Goal: Task Accomplishment & Management: Use online tool/utility

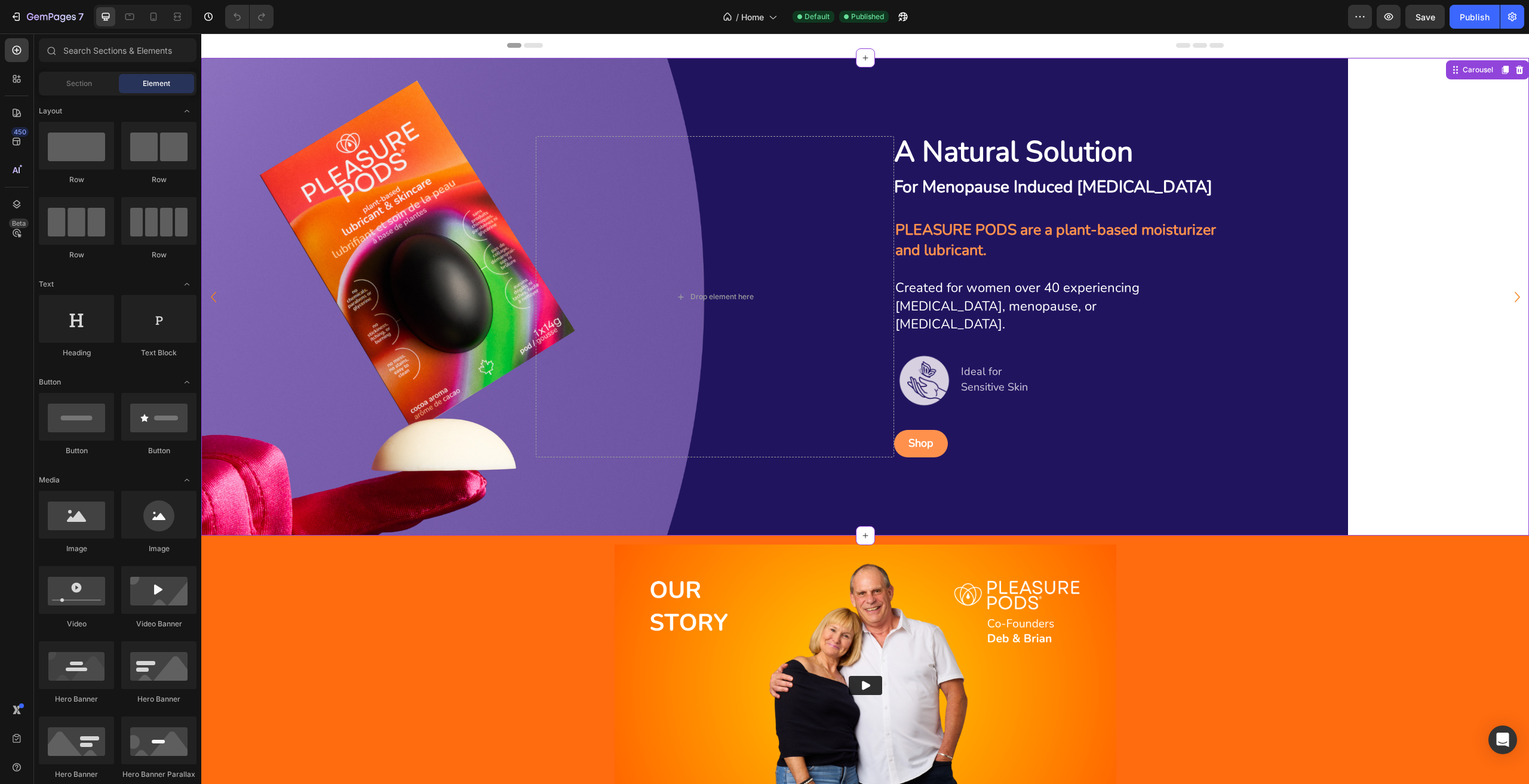
click at [785, 78] on div "Background Image" at bounding box center [774, 296] width 1147 height 477
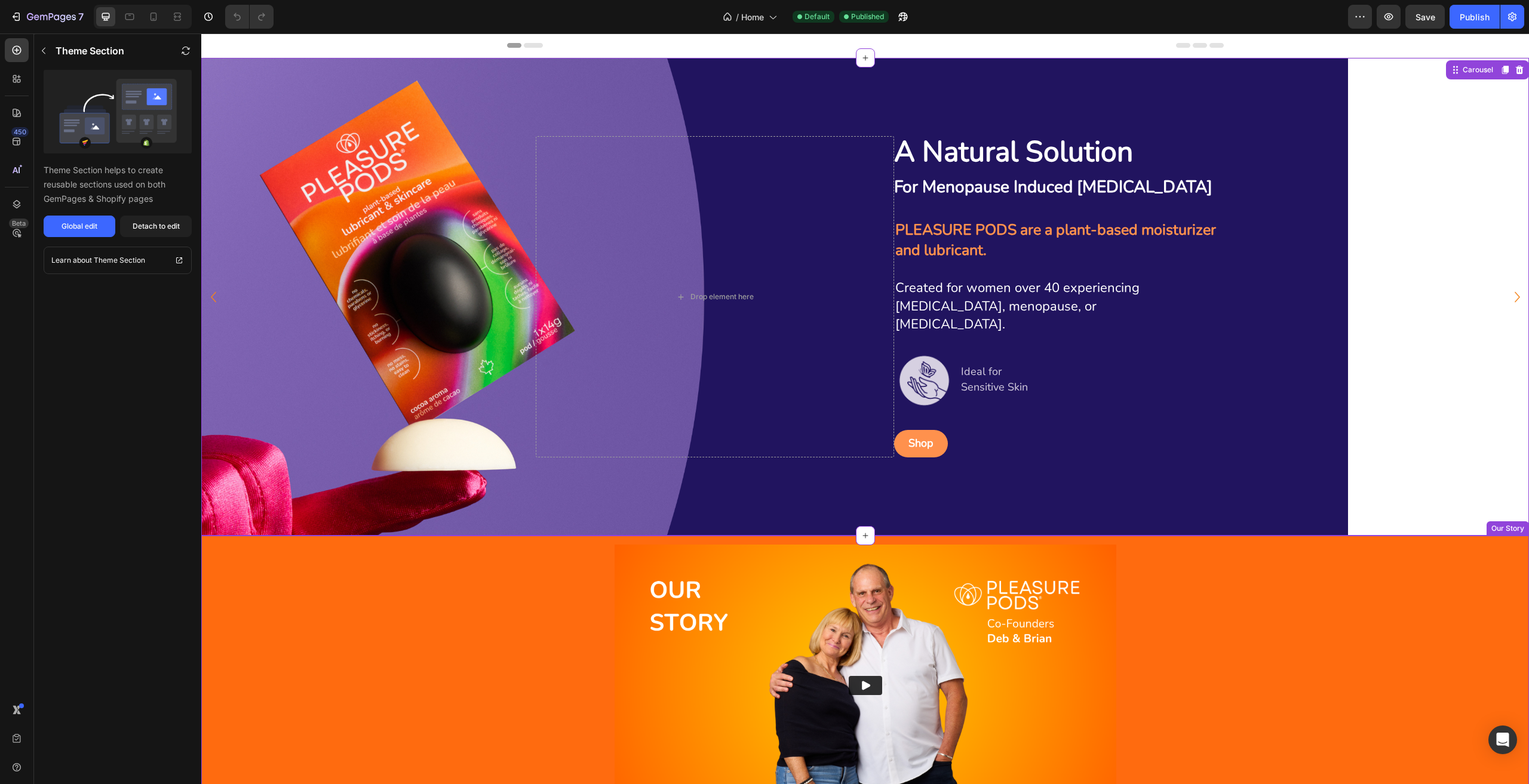
click at [715, 566] on img at bounding box center [865, 686] width 502 height 282
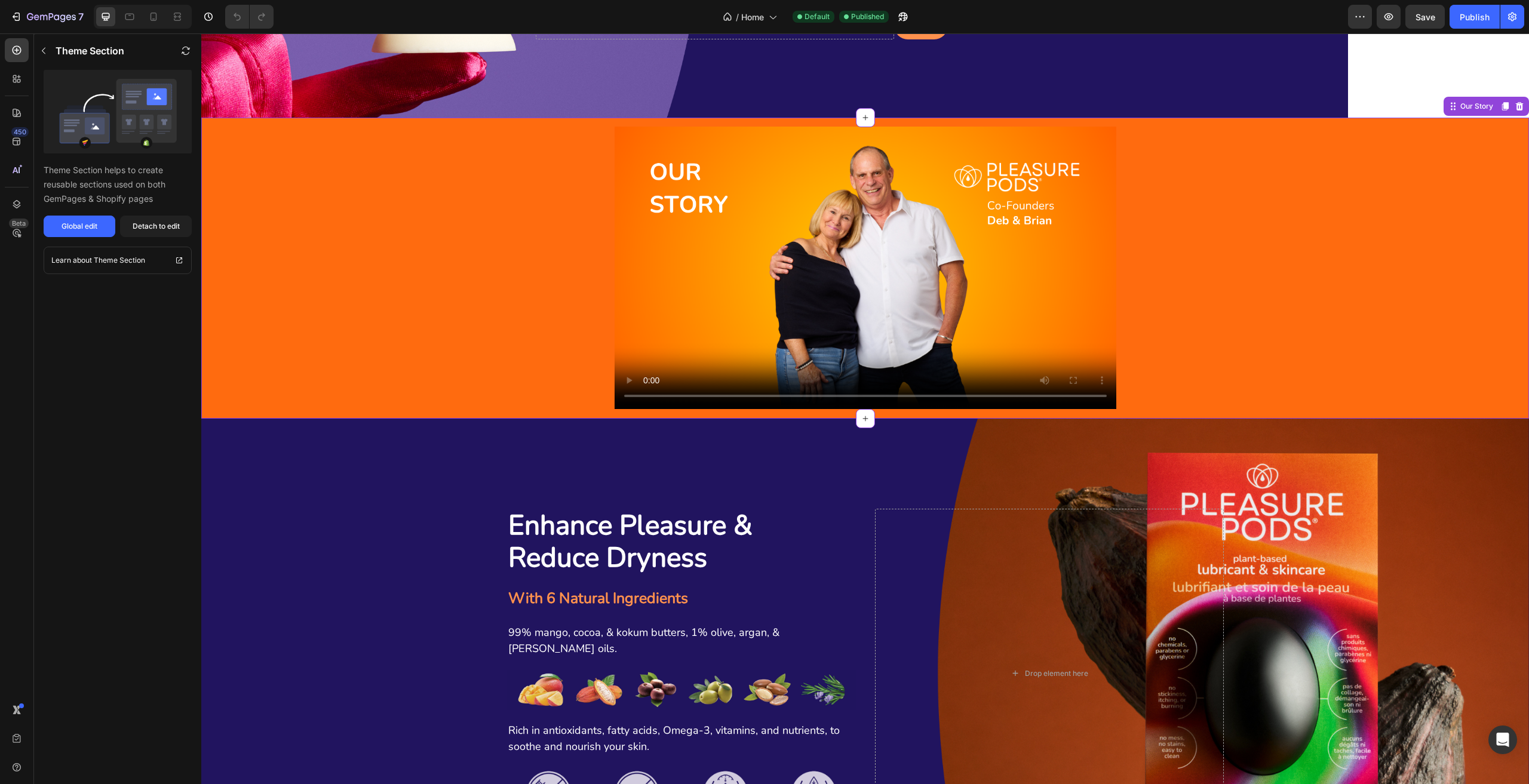
click at [847, 297] on video at bounding box center [865, 268] width 502 height 282
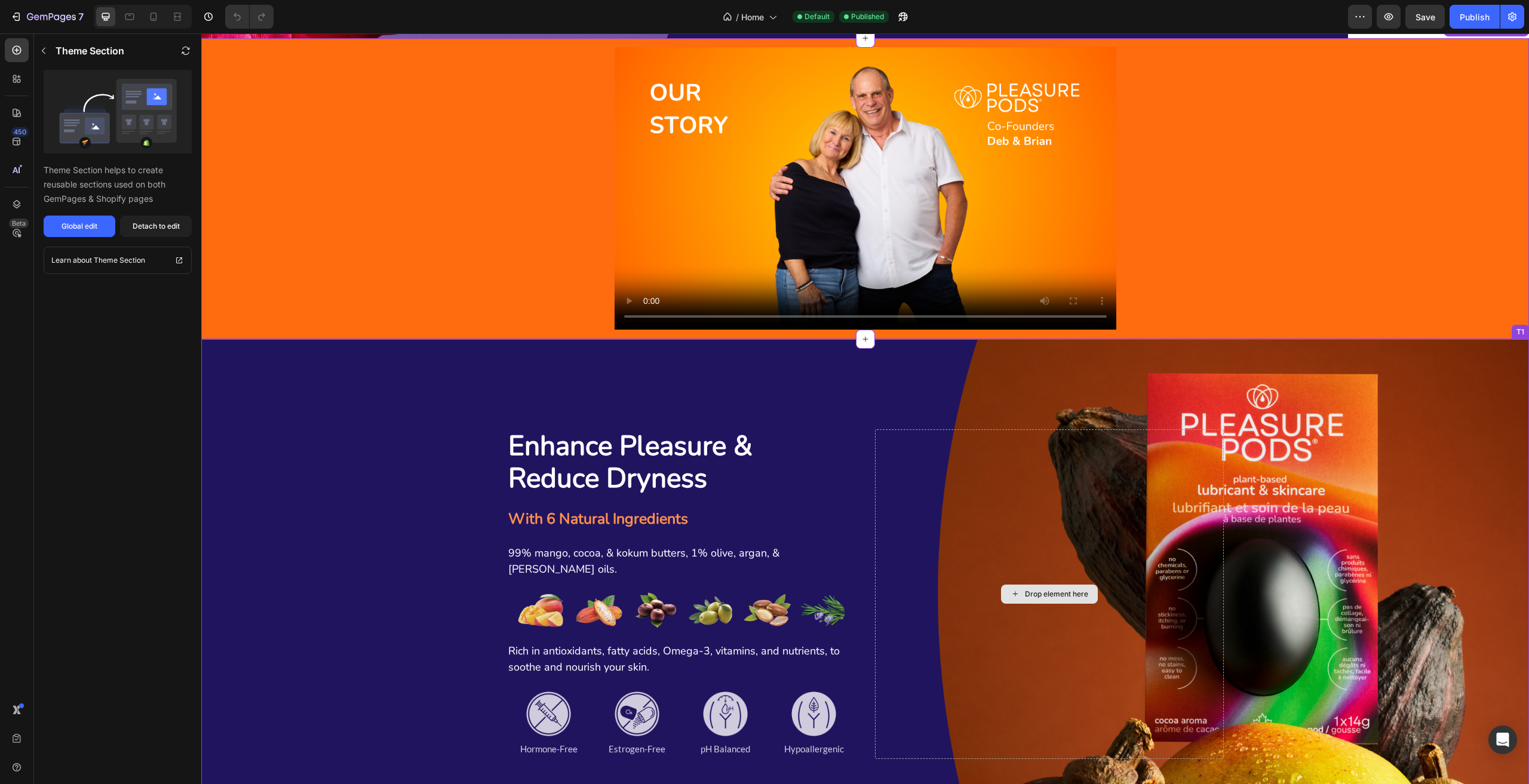
scroll to position [537, 0]
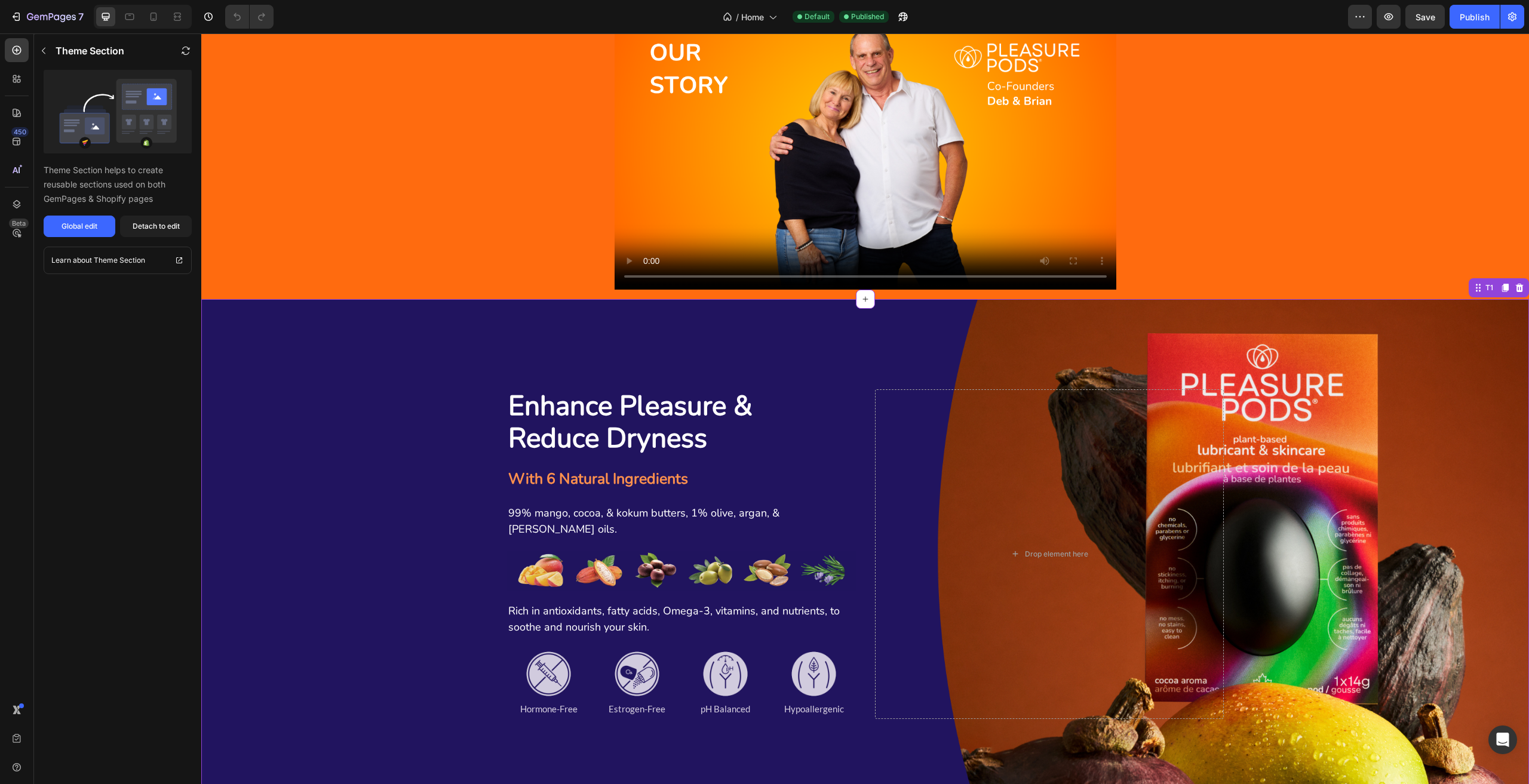
click at [1401, 338] on div "Background Image" at bounding box center [864, 554] width 1327 height 511
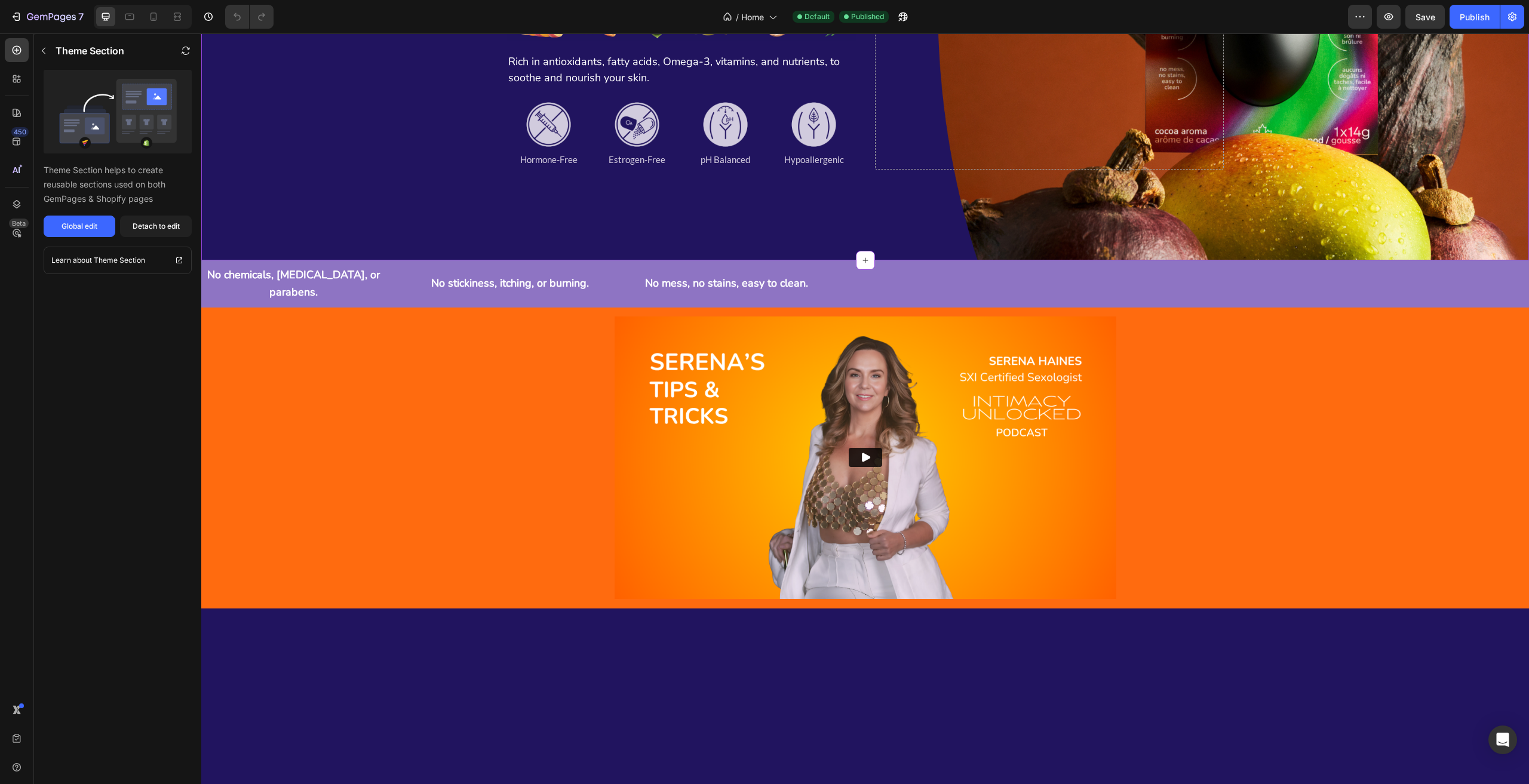
scroll to position [1253, 0]
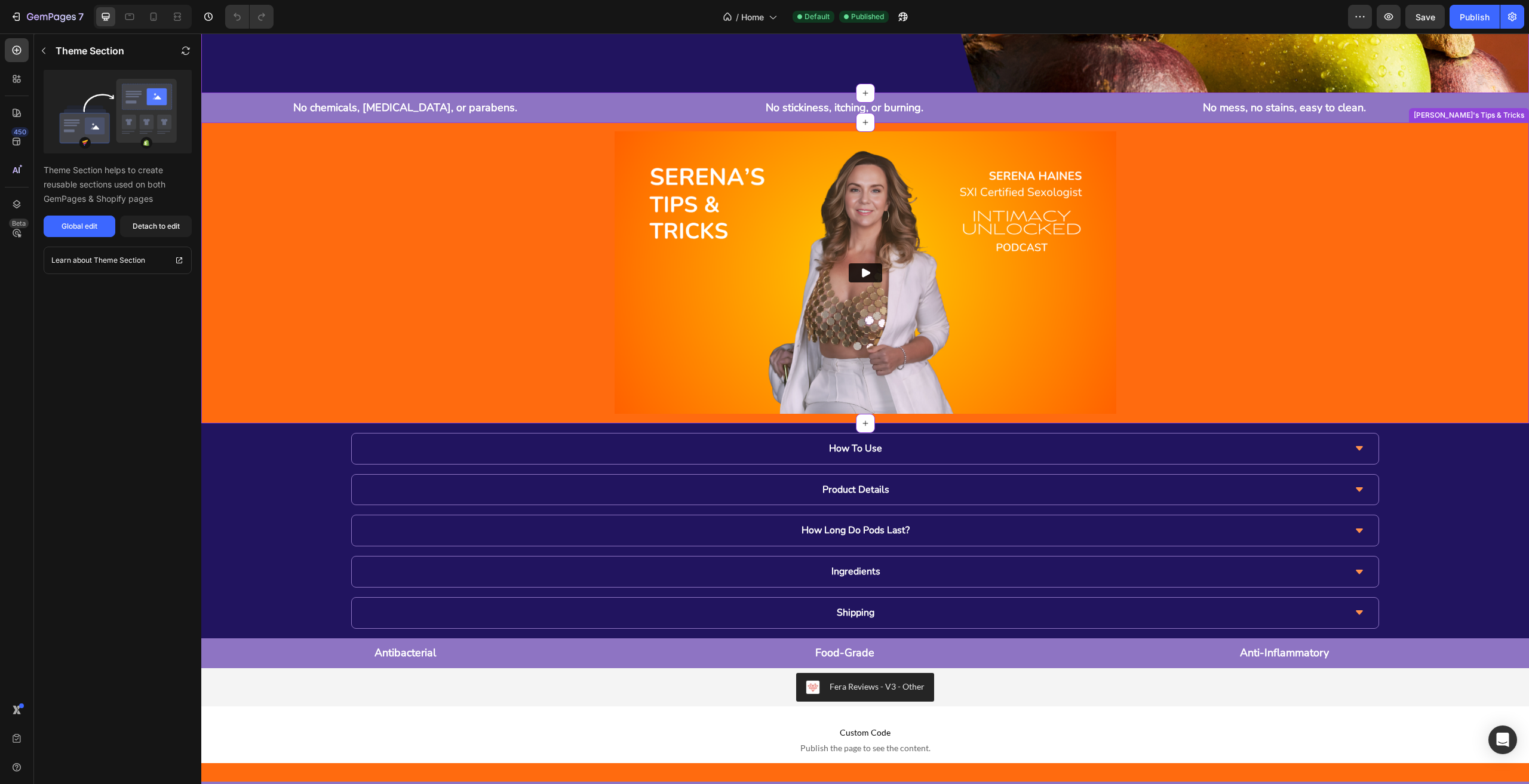
click at [1343, 228] on div "Video Row" at bounding box center [864, 277] width 1327 height 292
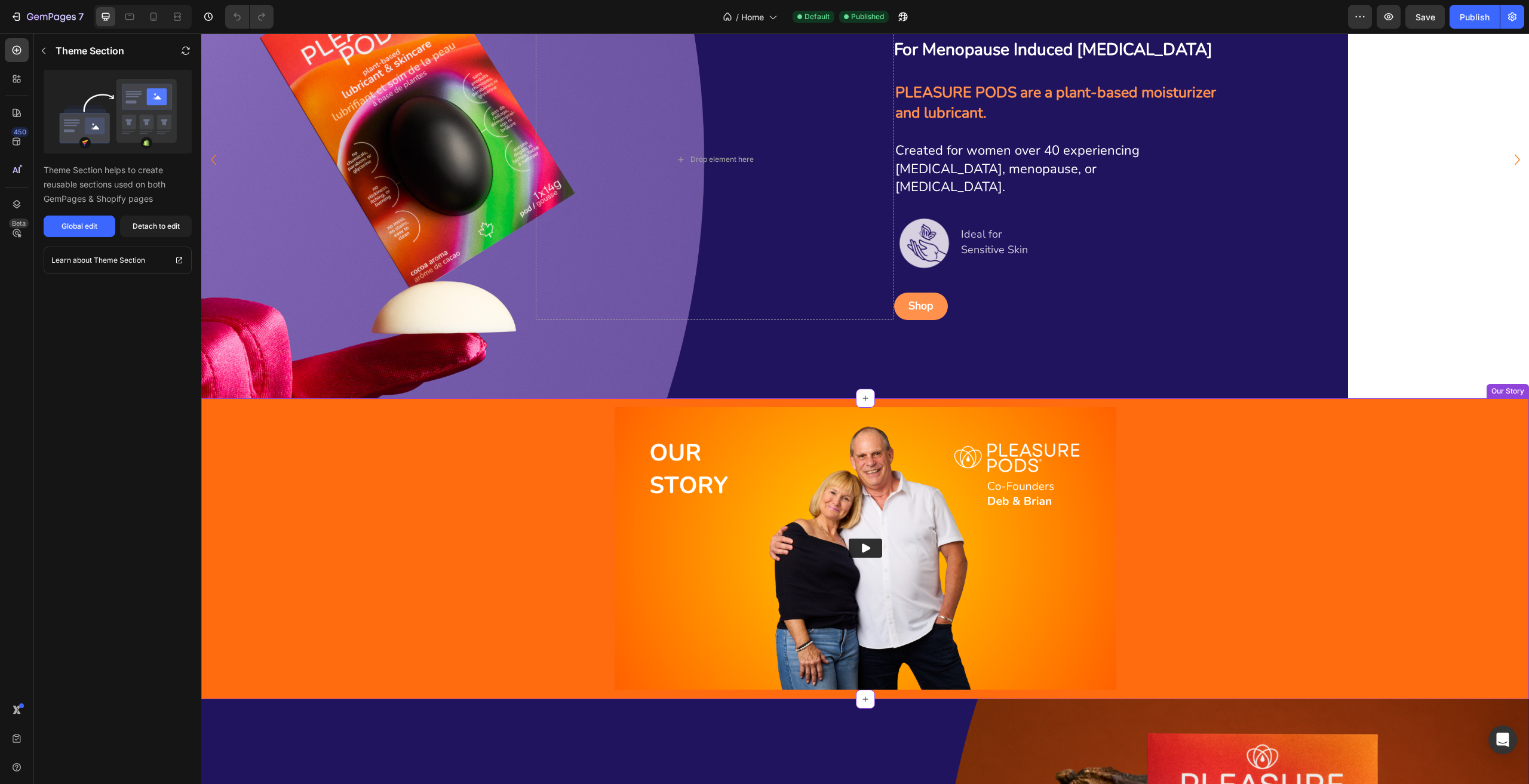
scroll to position [0, 0]
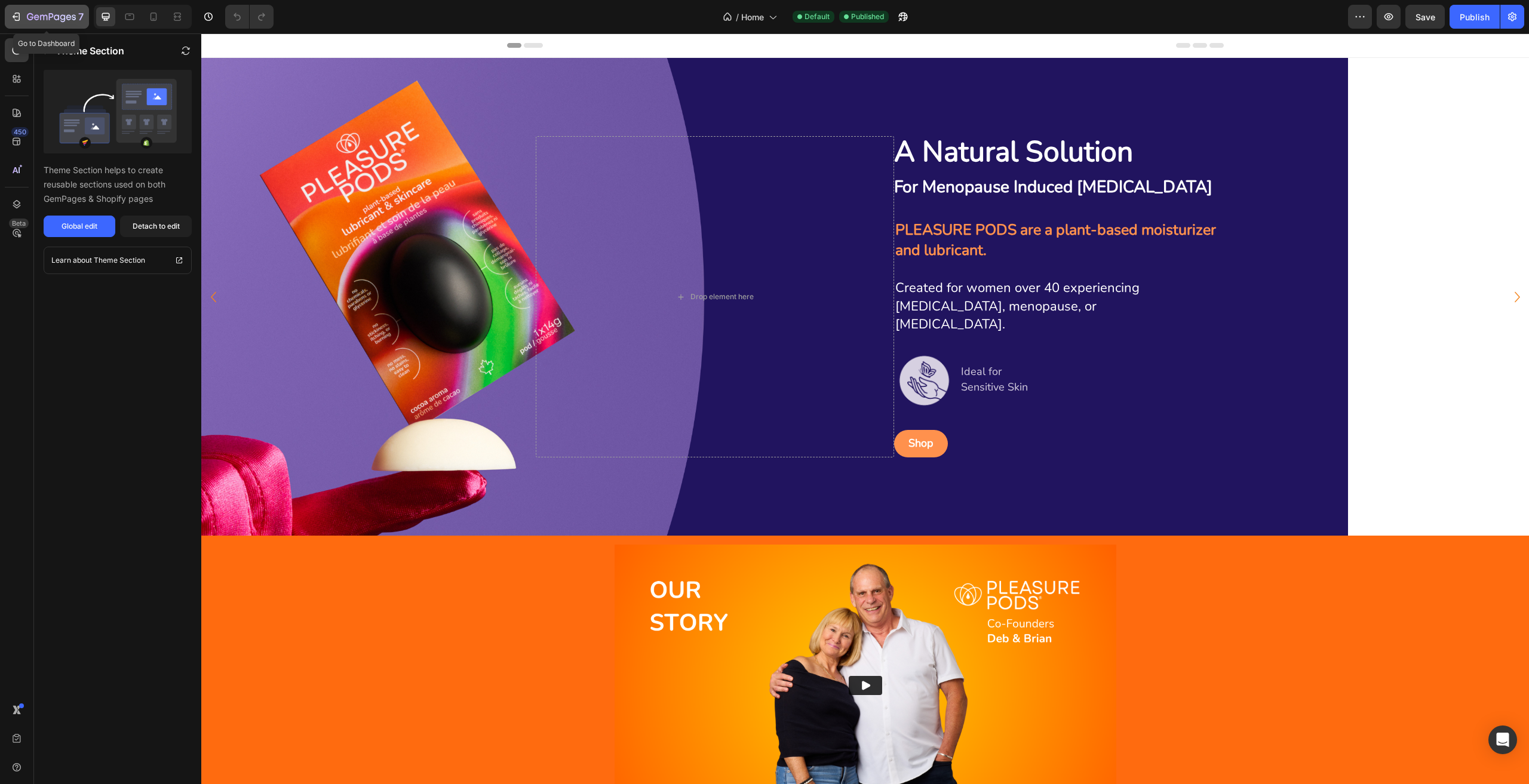
click at [61, 18] on icon "button" at bounding box center [51, 18] width 49 height 10
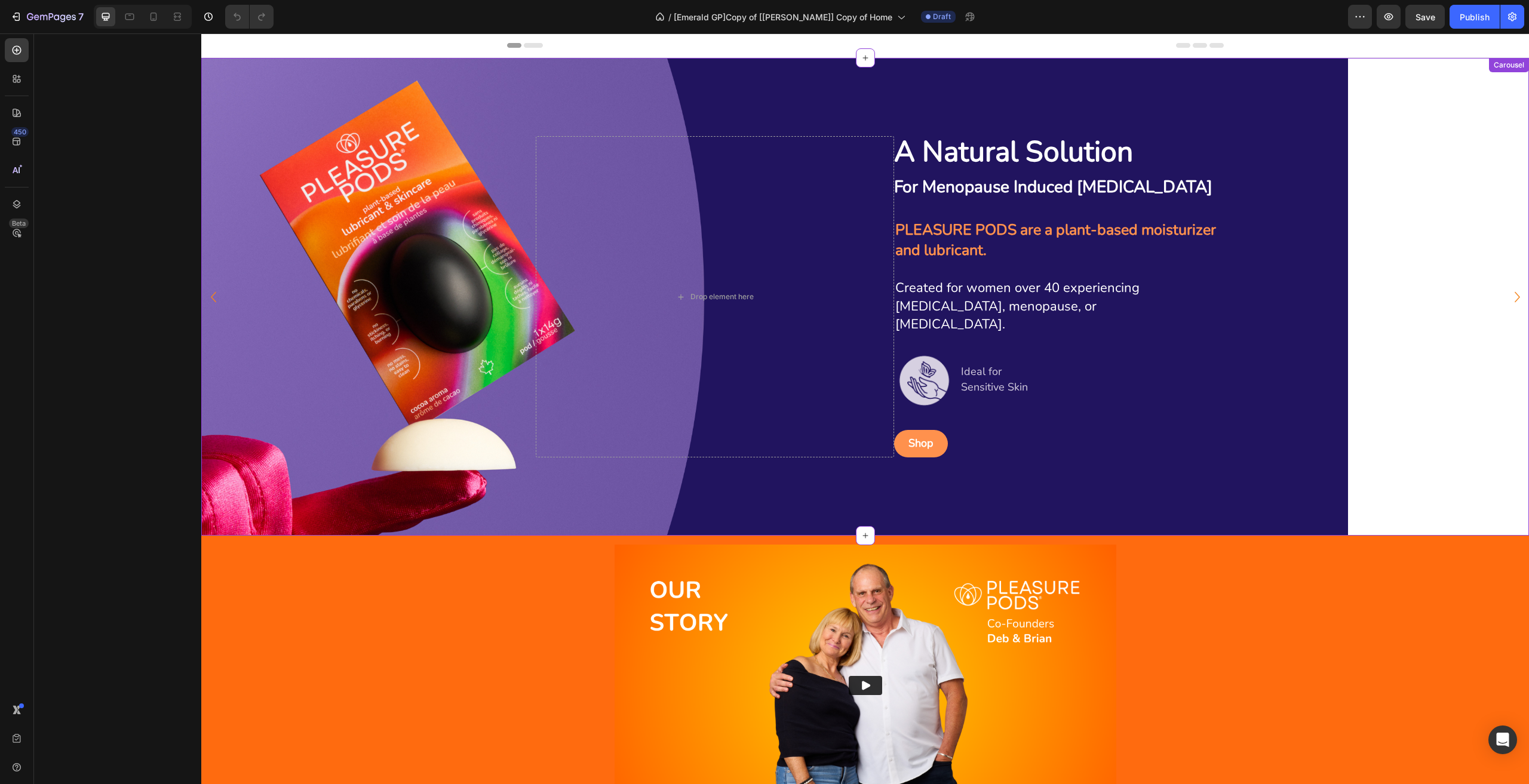
click at [958, 106] on div "Background Image" at bounding box center [774, 296] width 1147 height 477
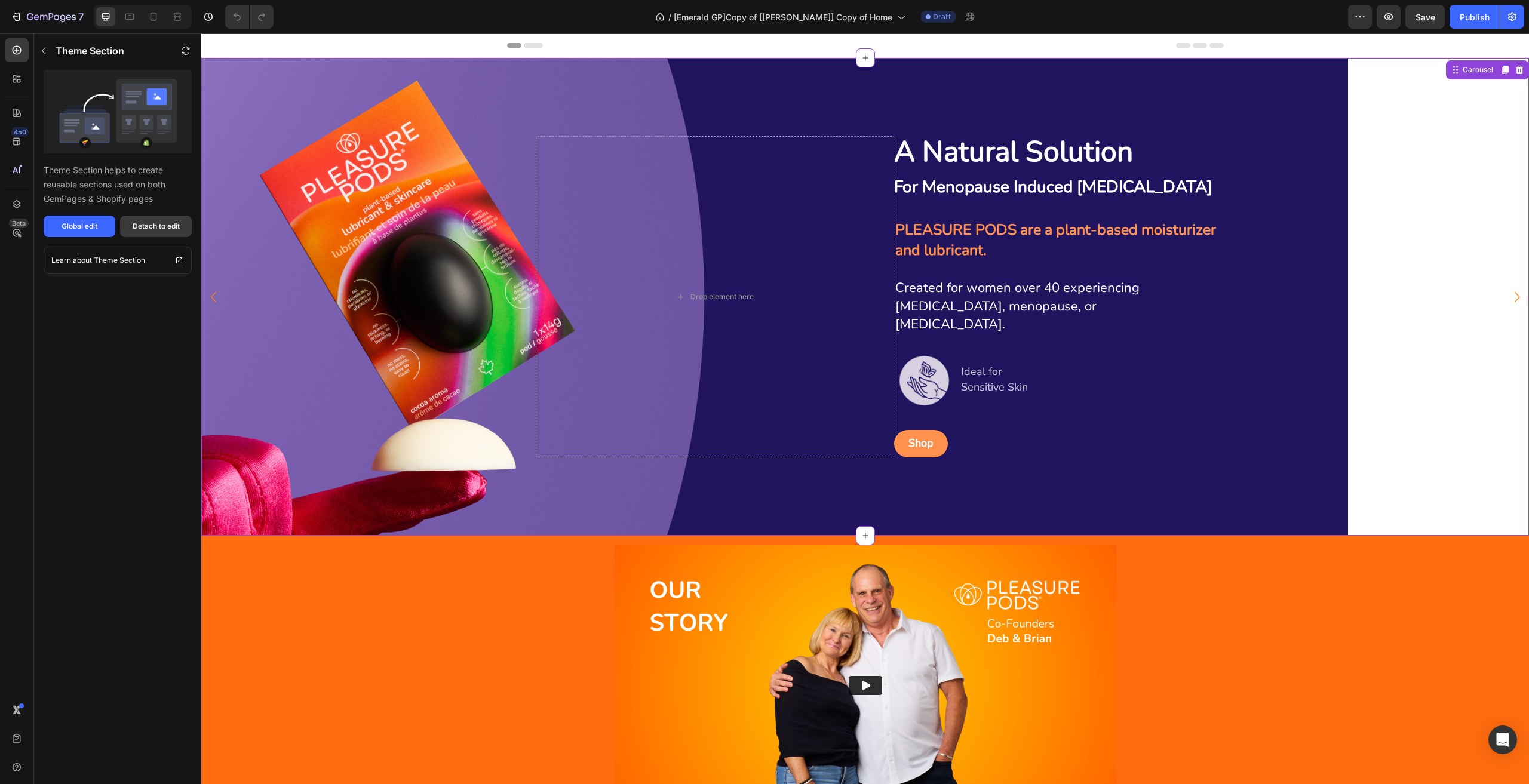
click at [148, 217] on button "Detach to edit" at bounding box center [155, 226] width 72 height 22
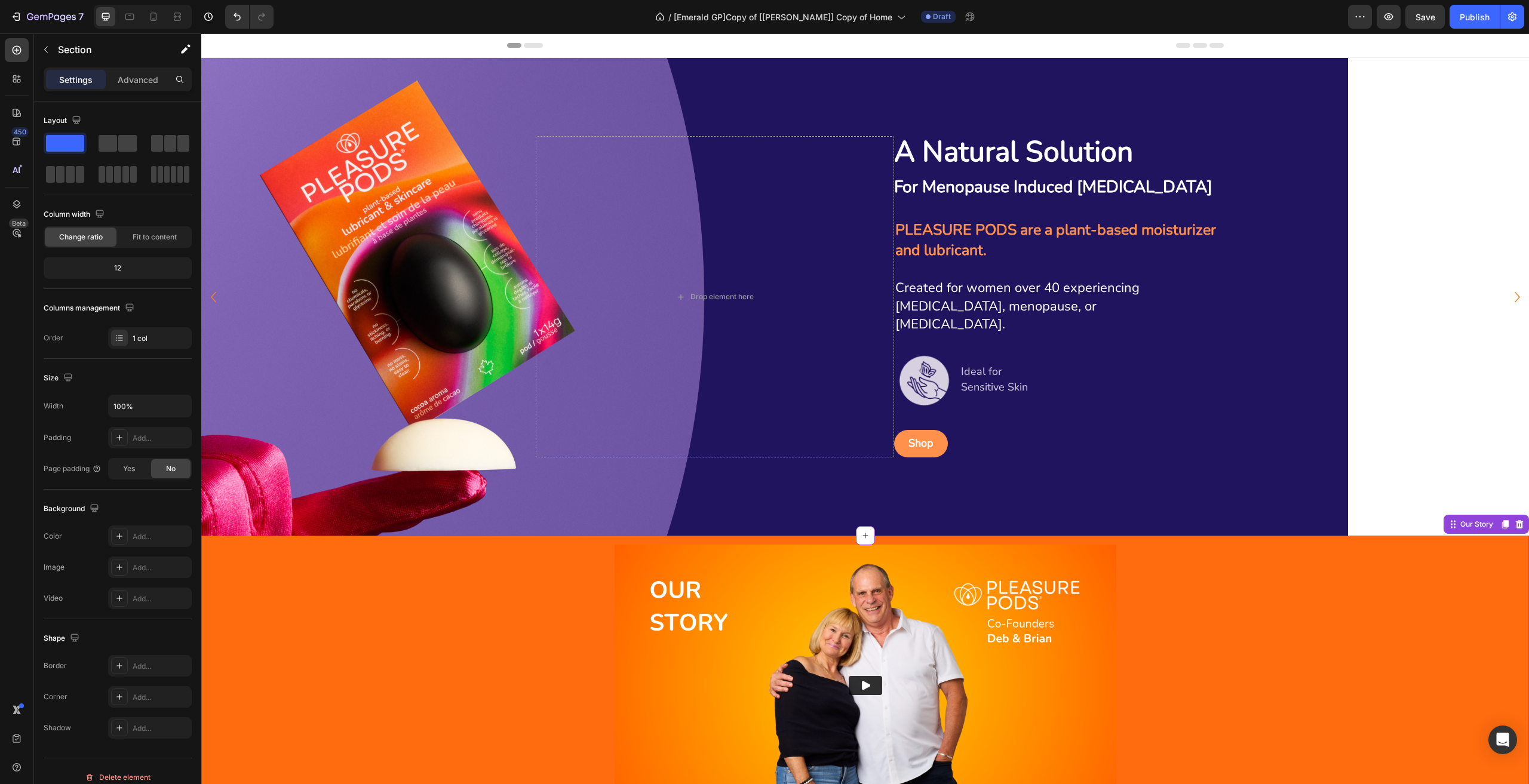
drag, startPoint x: 404, startPoint y: 617, endPoint x: 501, endPoint y: 603, distance: 98.0
click at [404, 619] on div "Video Row" at bounding box center [864, 691] width 1327 height 292
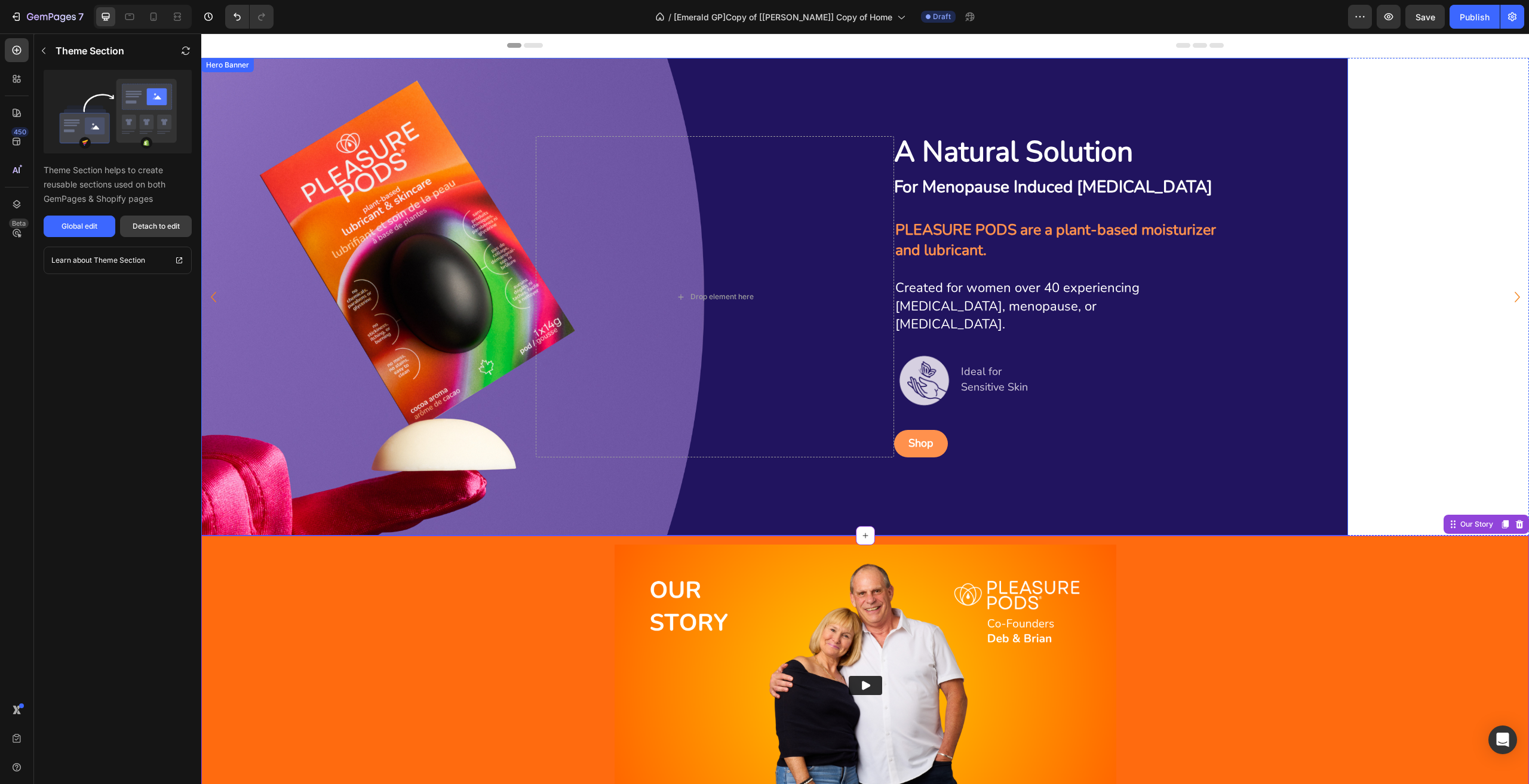
click at [169, 230] on div "Detach to edit" at bounding box center [156, 225] width 47 height 11
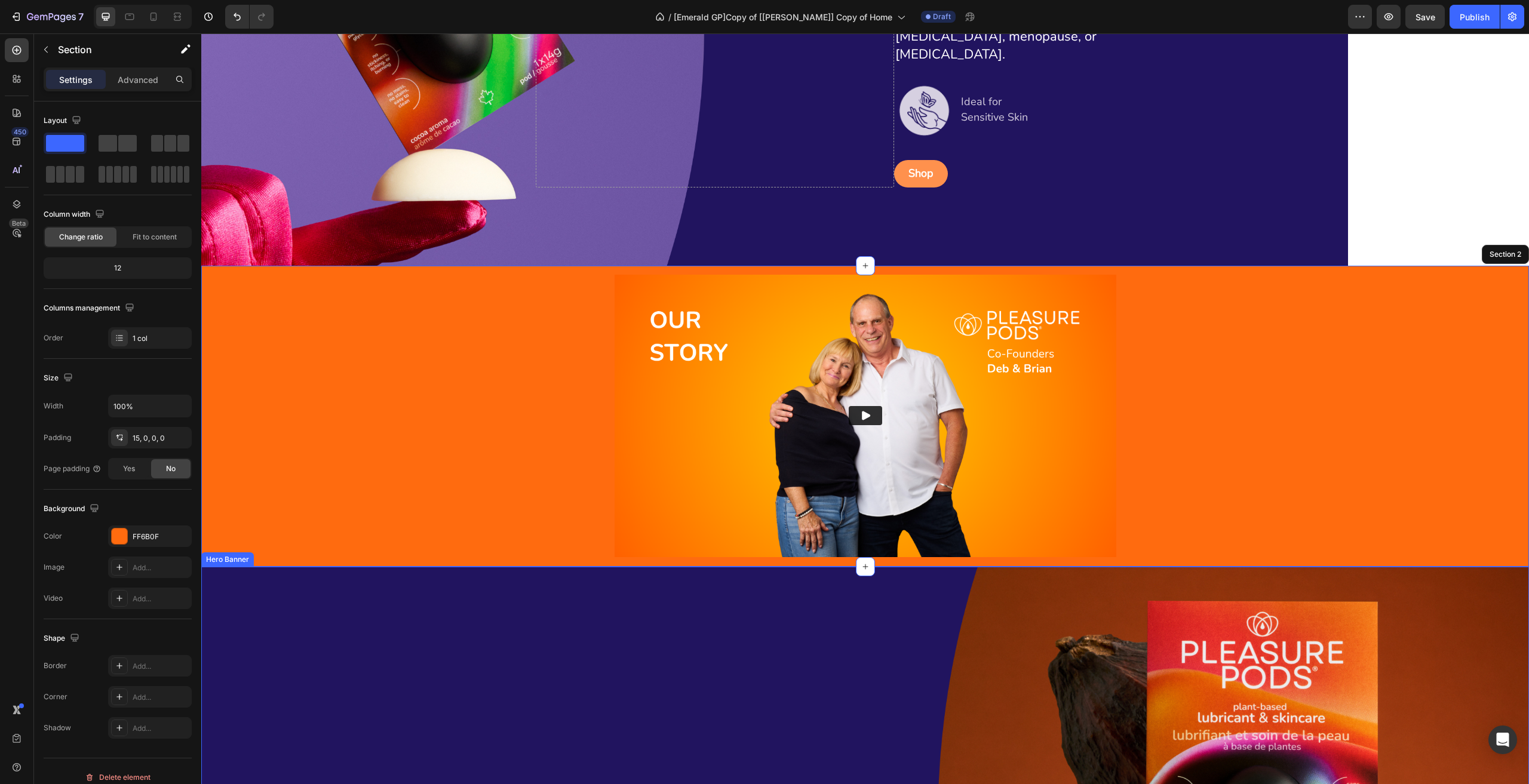
scroll to position [299, 0]
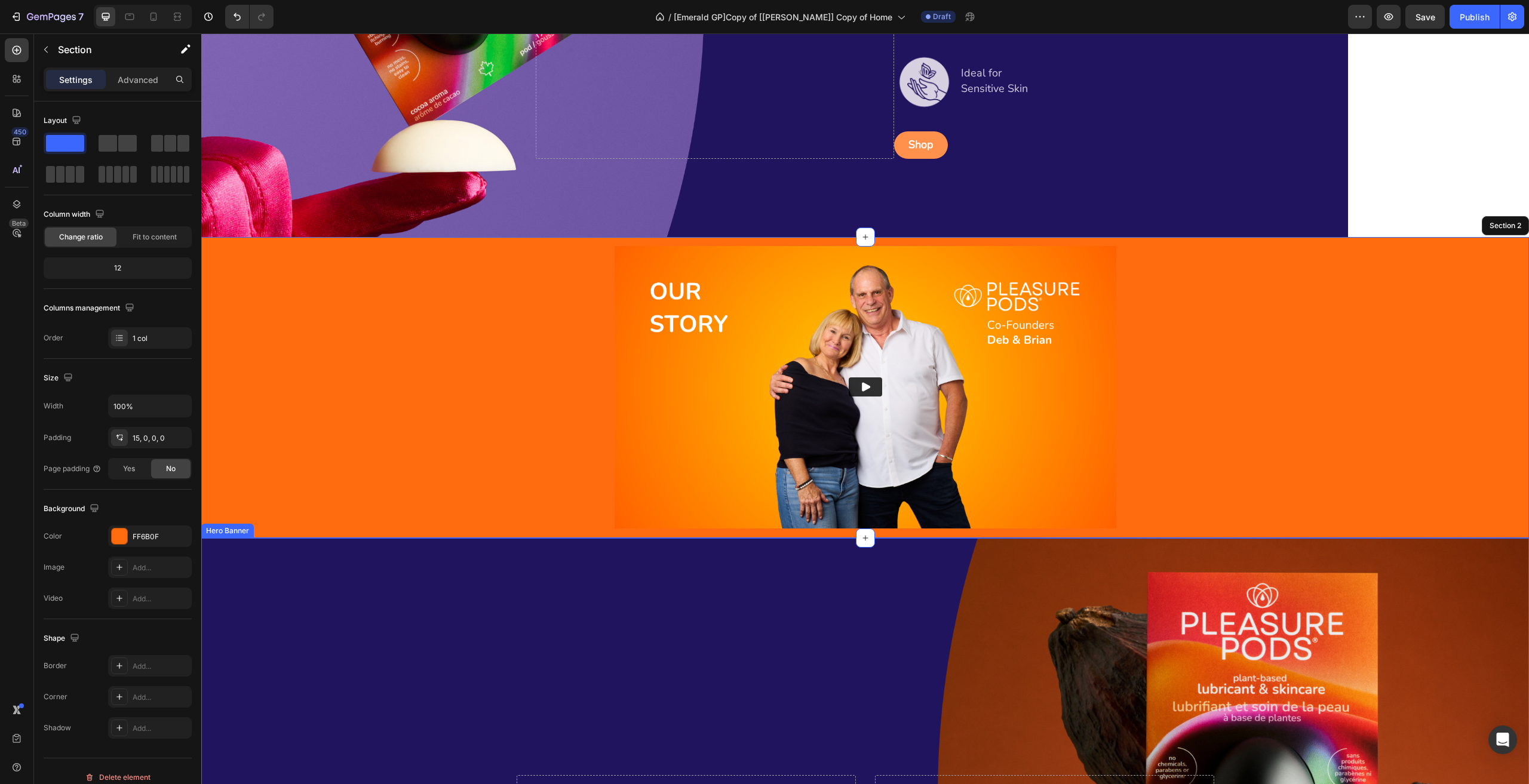
click at [452, 572] on div "Background Image" at bounding box center [864, 793] width 1327 height 511
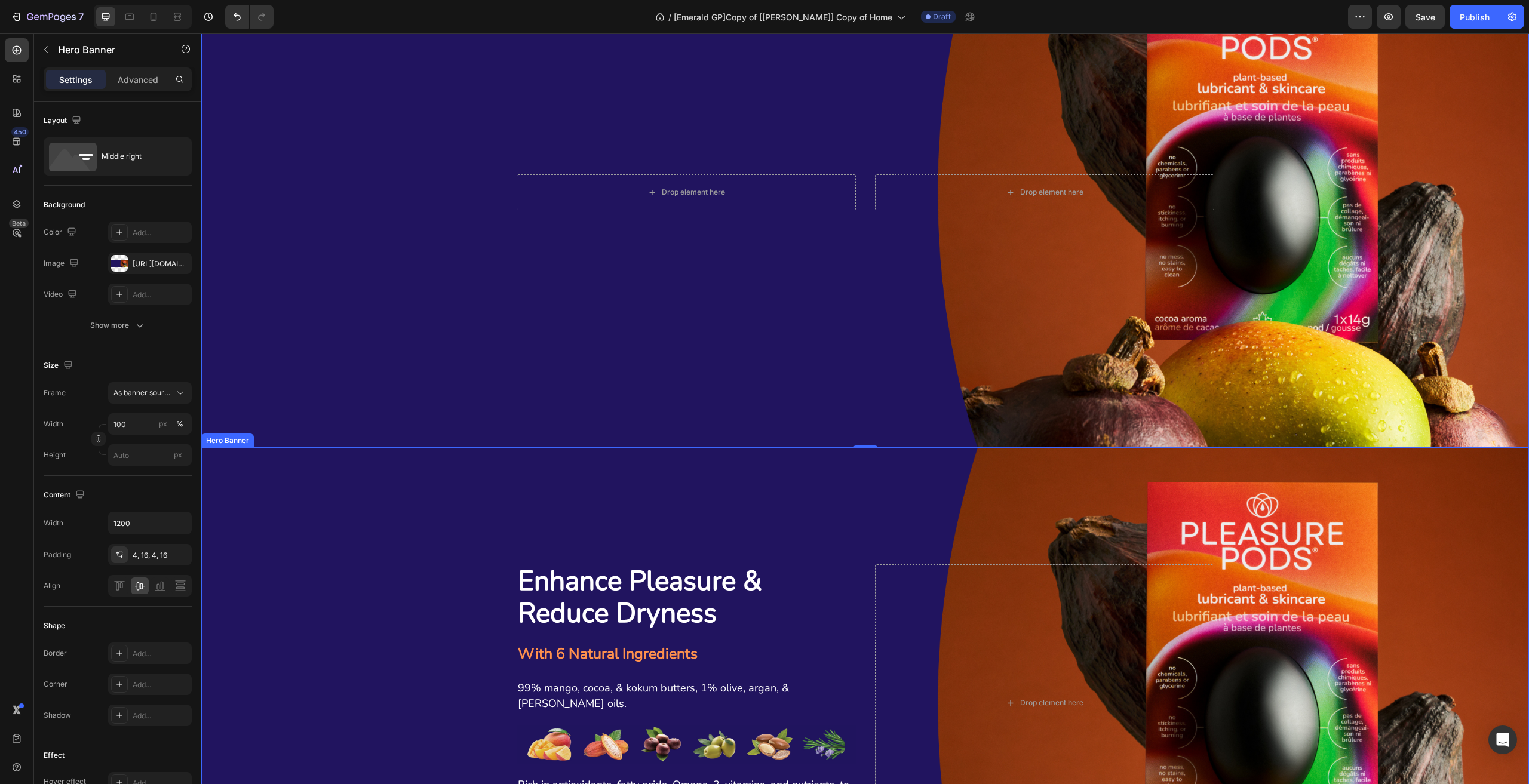
scroll to position [956, 0]
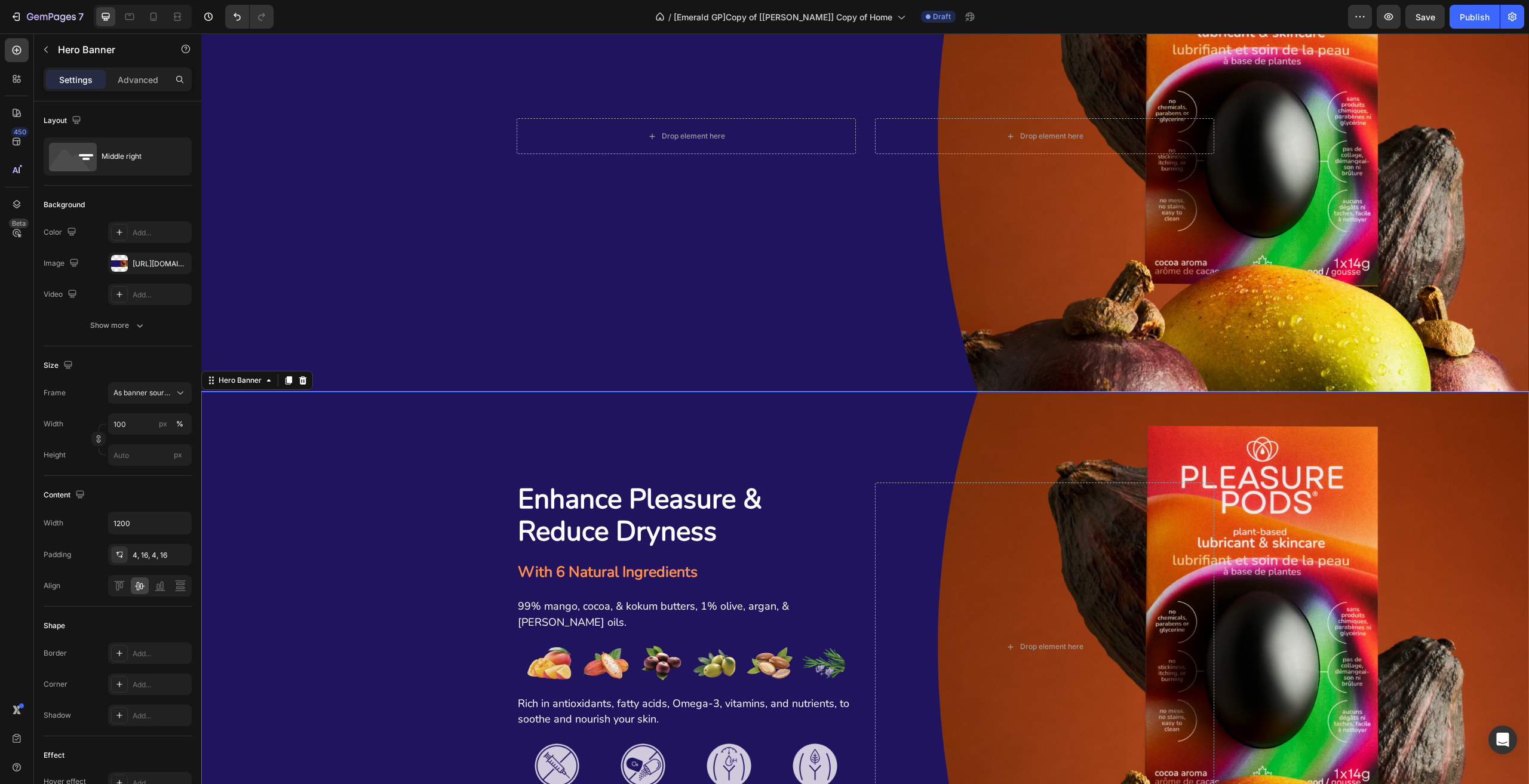
click at [466, 476] on div "Background Image" at bounding box center [864, 647] width 1327 height 511
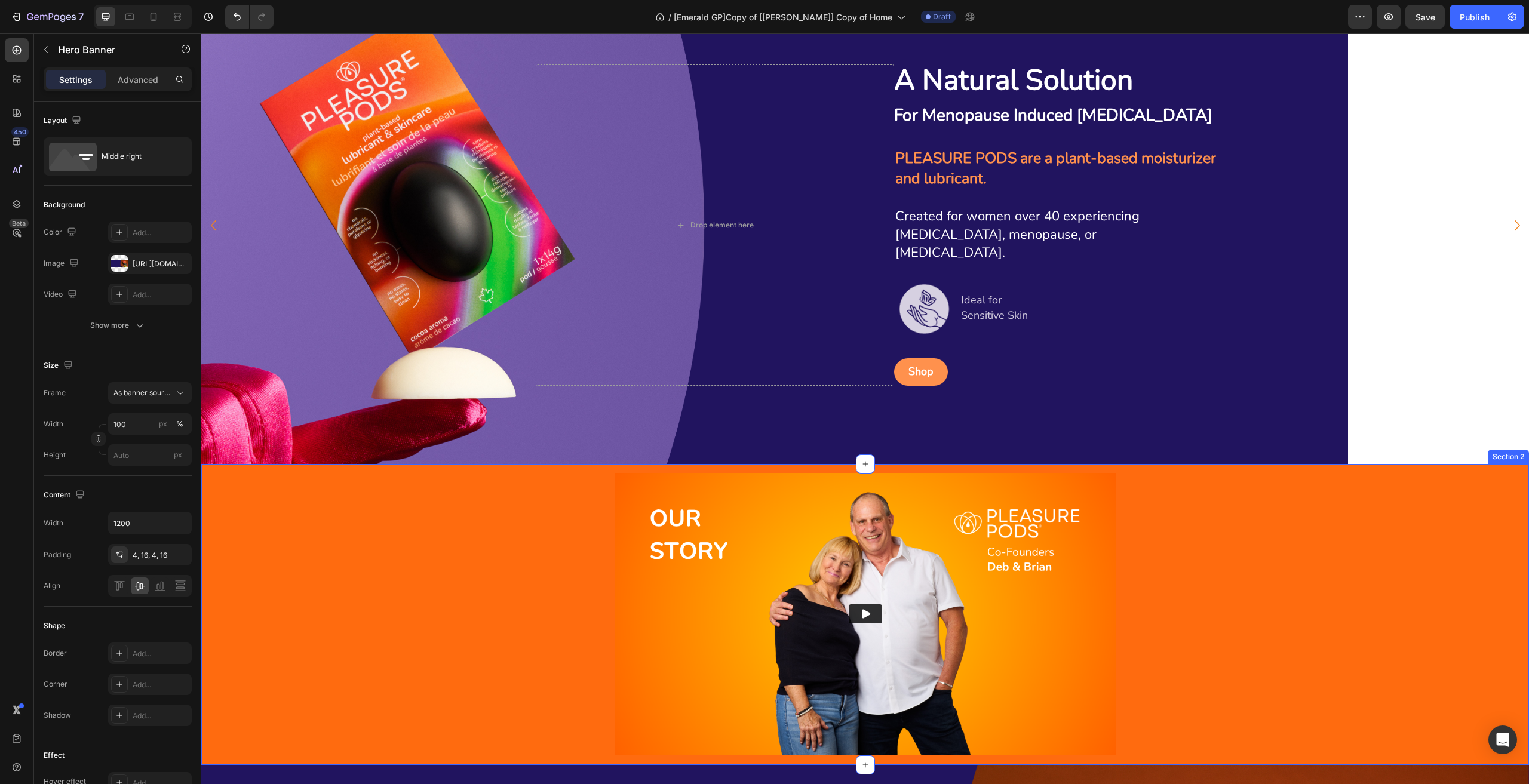
scroll to position [0, 0]
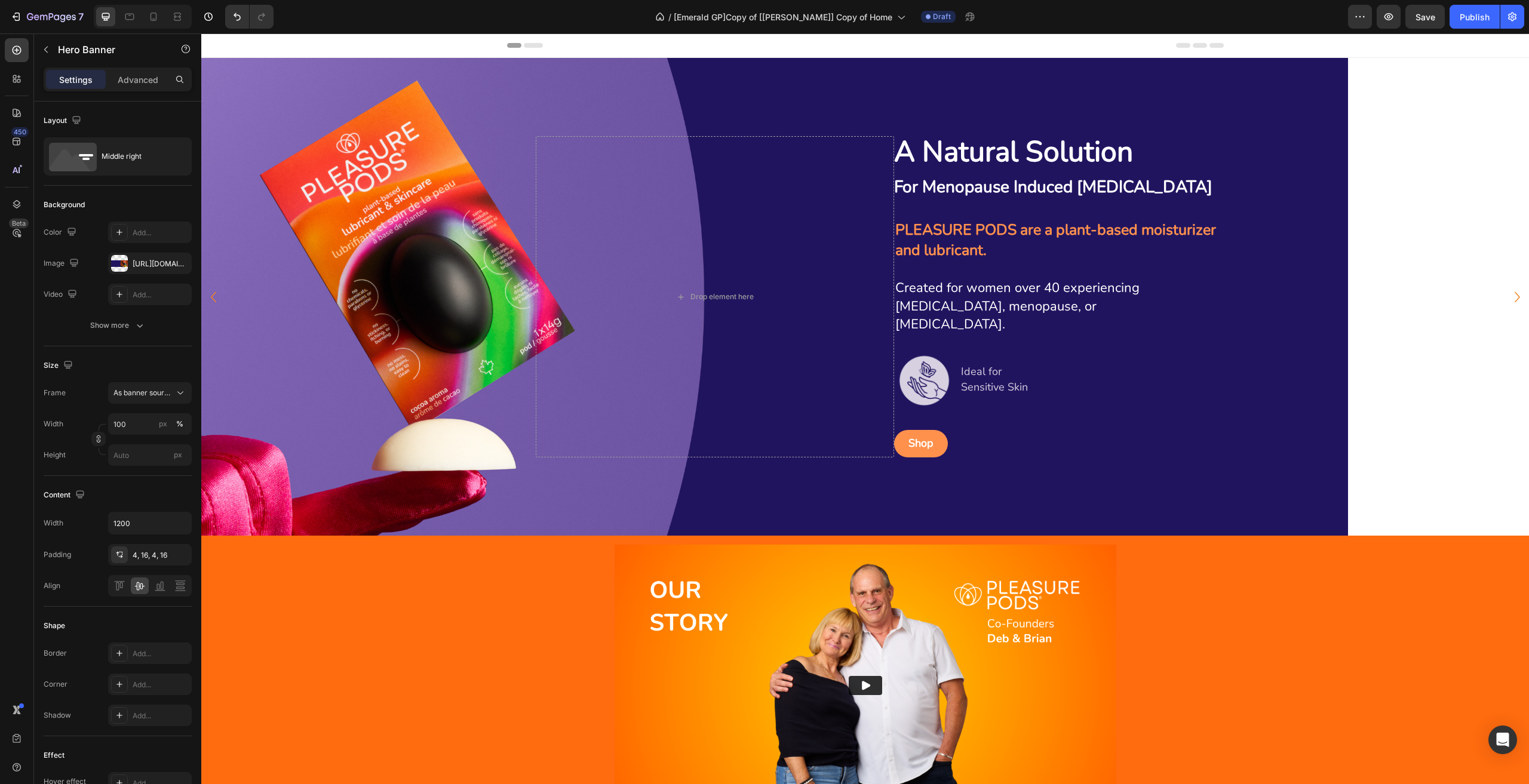
click at [1485, 34] on div "Header" at bounding box center [864, 45] width 1327 height 24
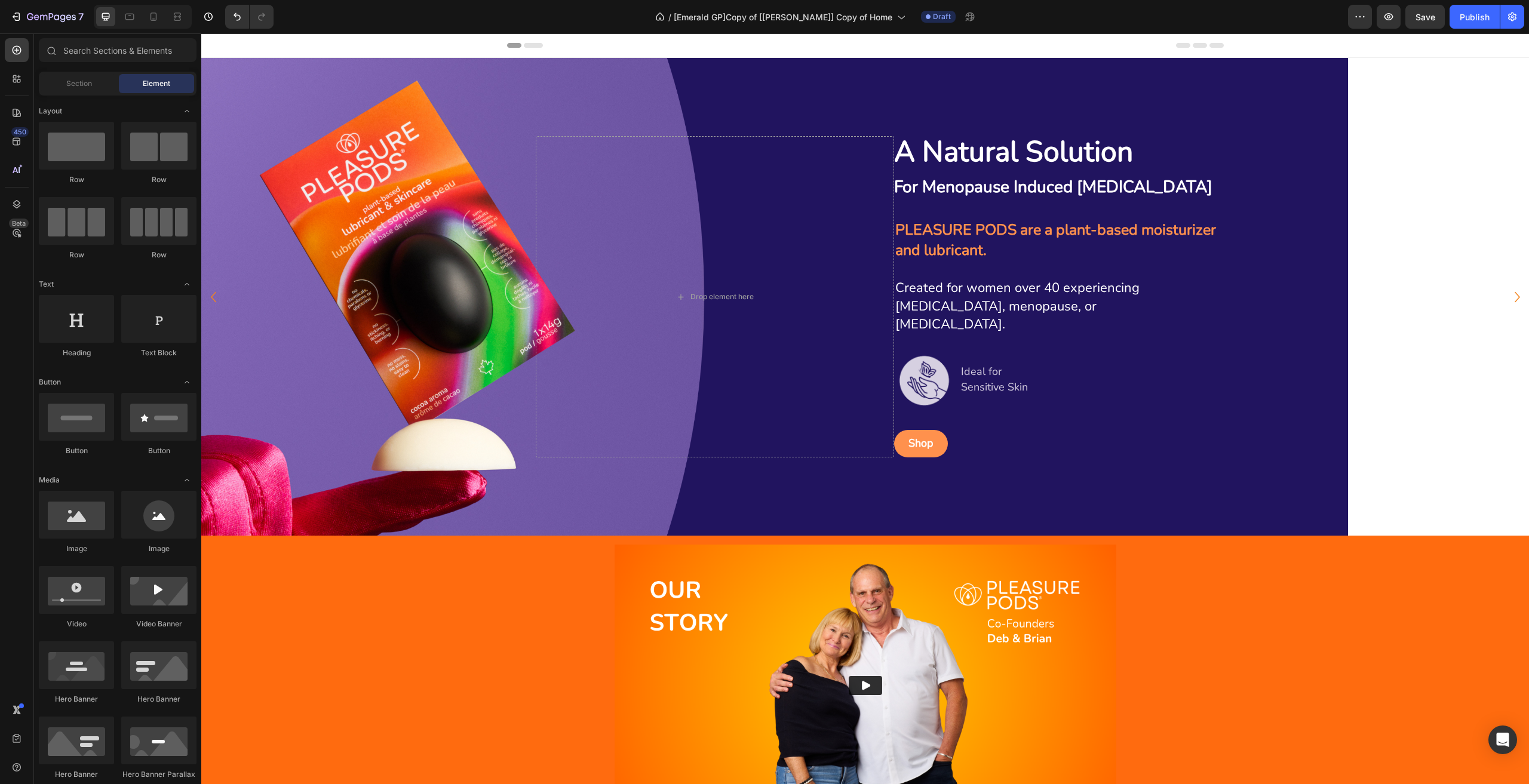
click at [1484, 13] on div "7 Version history / [Emerald GP]Copy of [Kiran GemPages] Copy of Home Draft Pre…" at bounding box center [764, 17] width 1529 height 34
click at [1468, 16] on div "7 Version history / [Emerald GP]Copy of [Kiran GemPages] Copy of Home Draft Pre…" at bounding box center [764, 17] width 1529 height 34
click at [1420, 17] on div "7 Version history / [Emerald GP]Copy of [Kiran GemPages] Copy of Home Draft Pre…" at bounding box center [764, 17] width 1529 height 34
click at [1464, 17] on div "Publish" at bounding box center [1474, 17] width 29 height 13
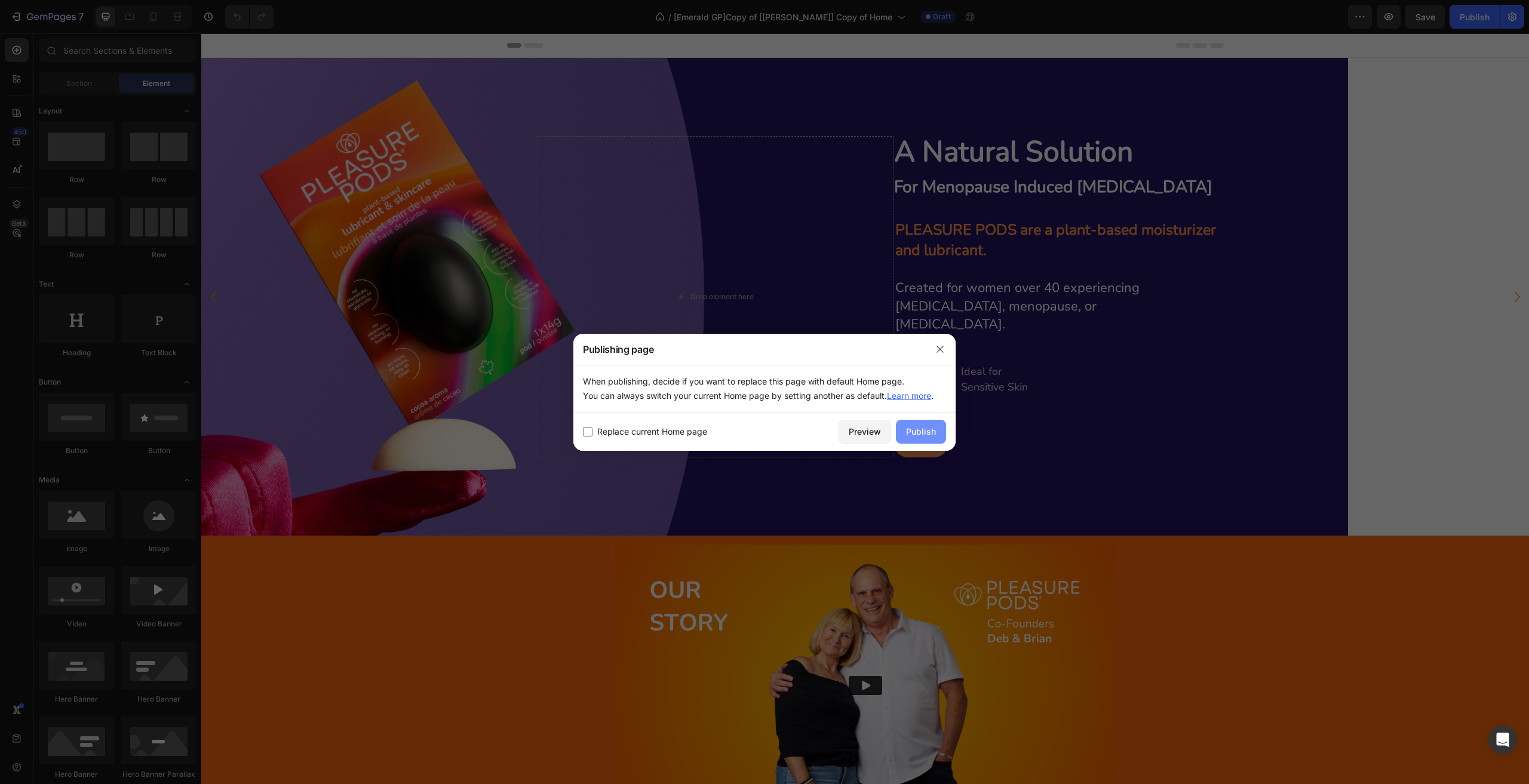
click at [929, 429] on div "Publish" at bounding box center [920, 431] width 29 height 13
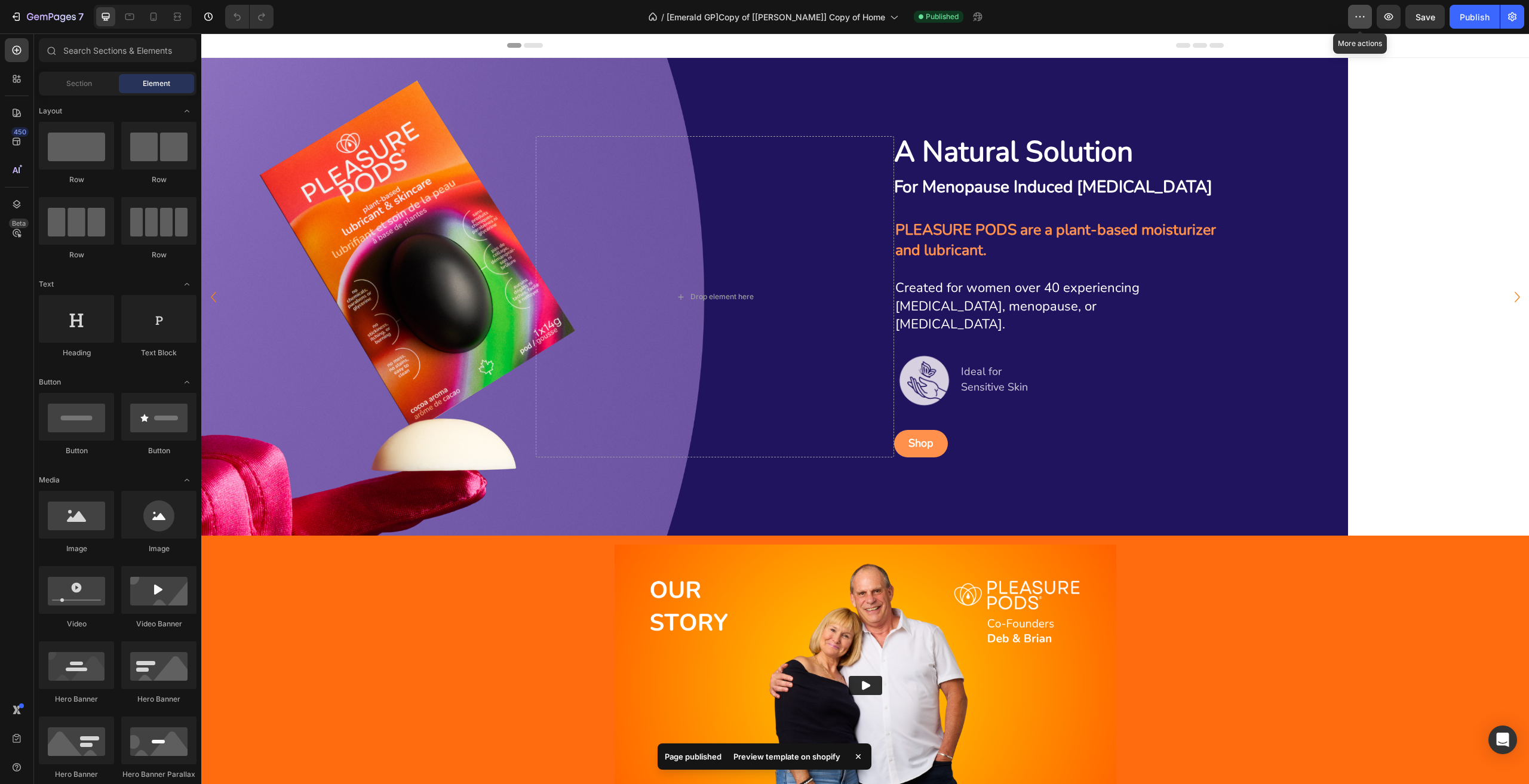
click at [1357, 24] on button "button" at bounding box center [1359, 17] width 24 height 24
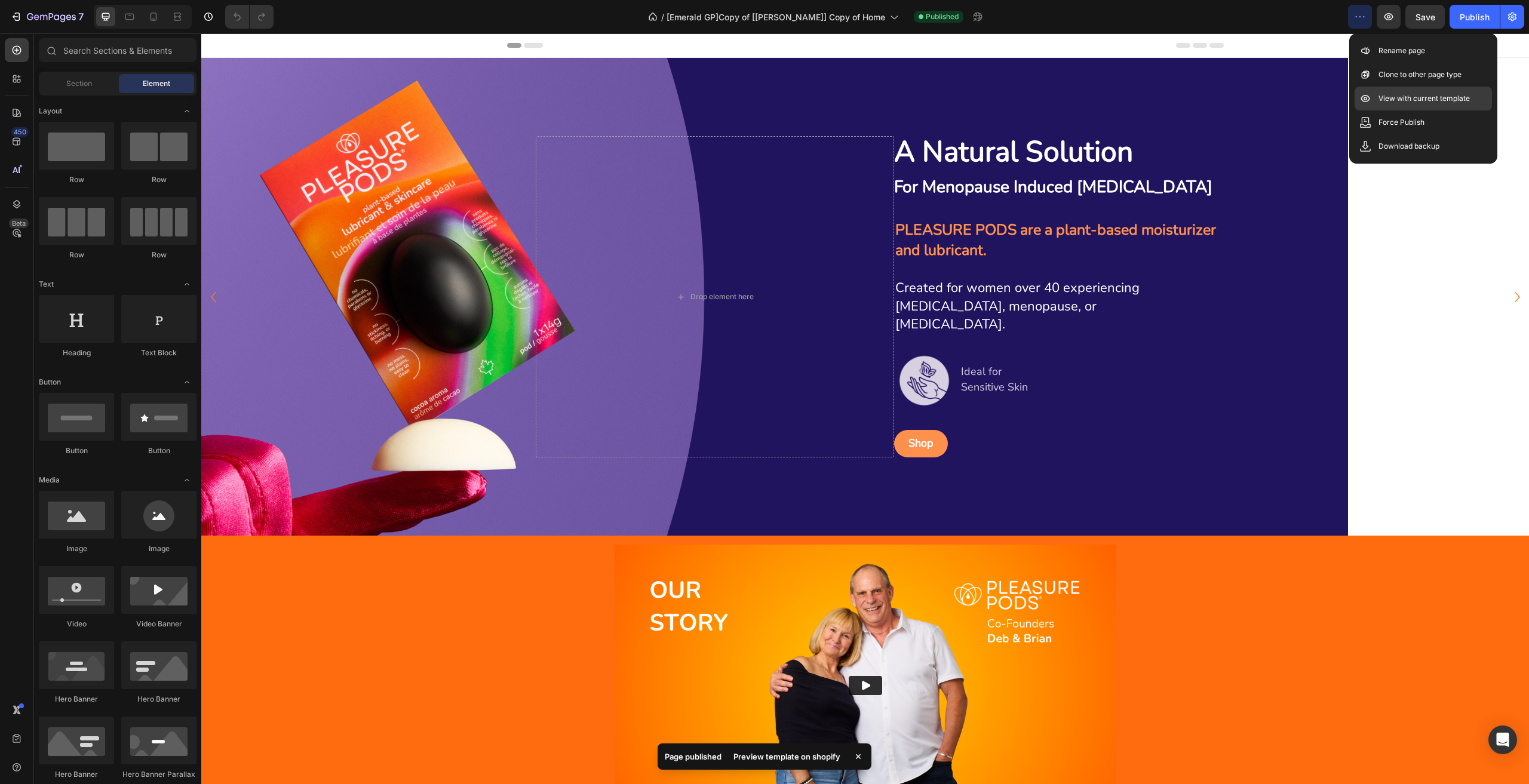
click at [1392, 111] on div "View with current template" at bounding box center [1423, 122] width 137 height 24
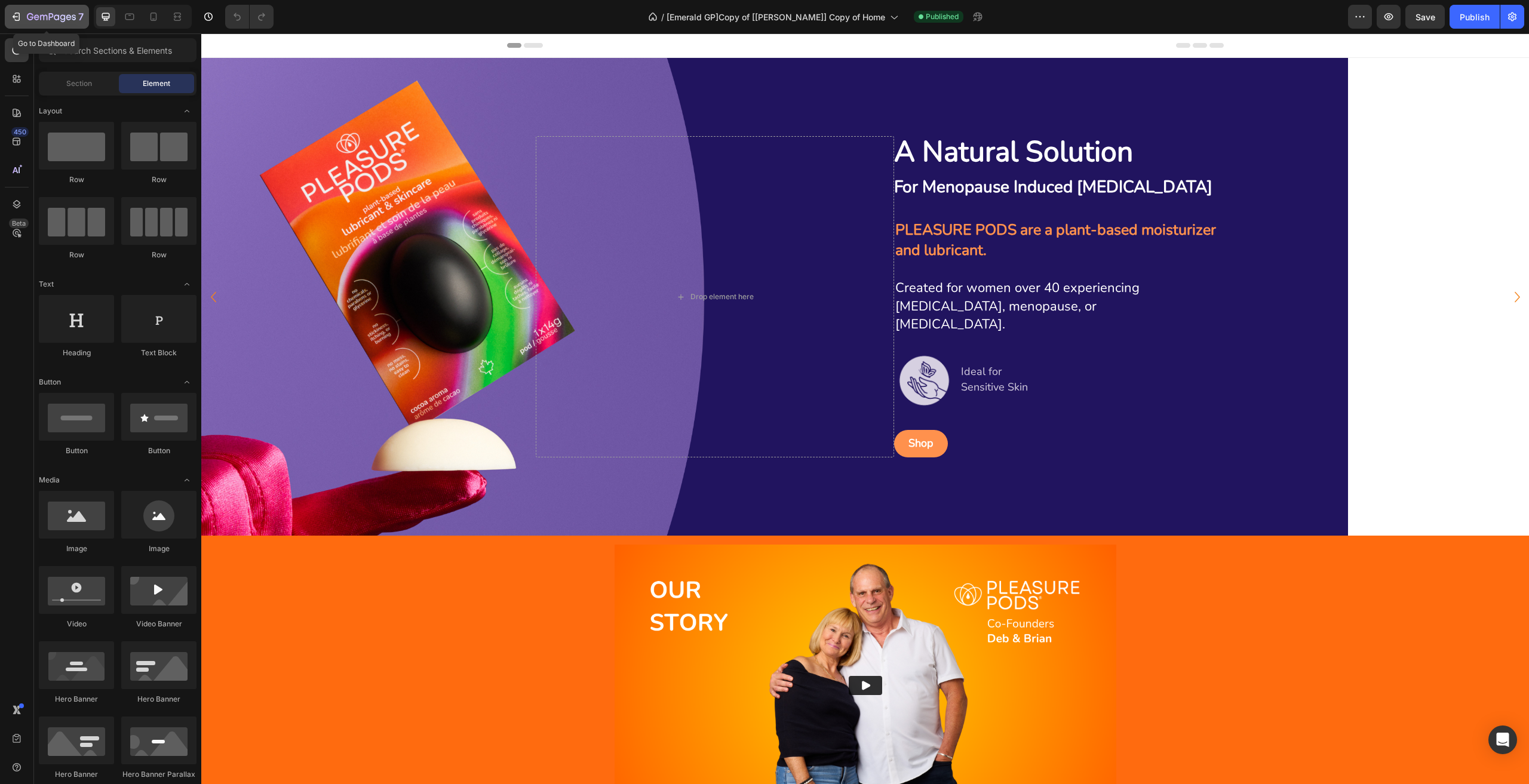
click at [52, 9] on button "7" at bounding box center [47, 17] width 84 height 24
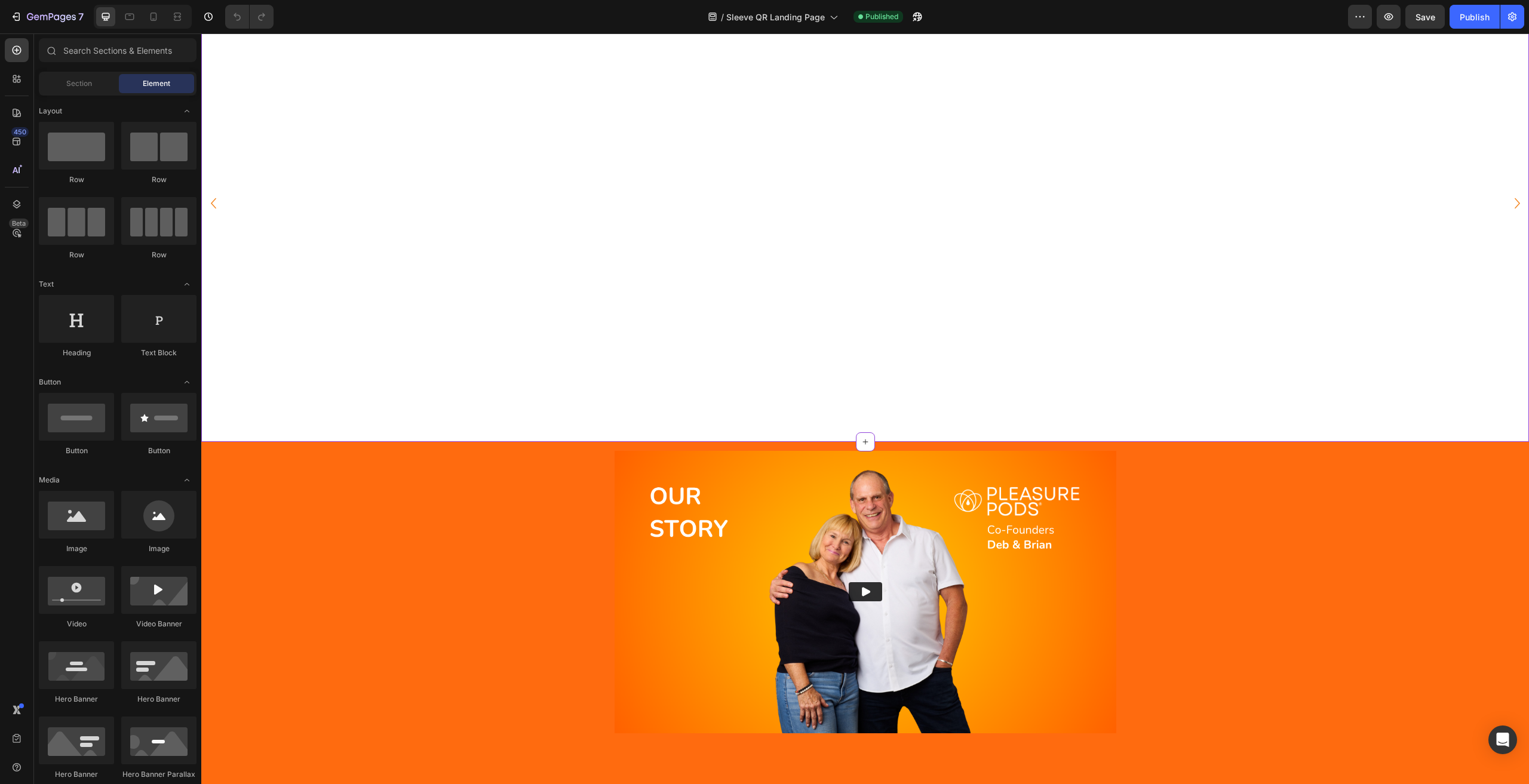
scroll to position [179, 0]
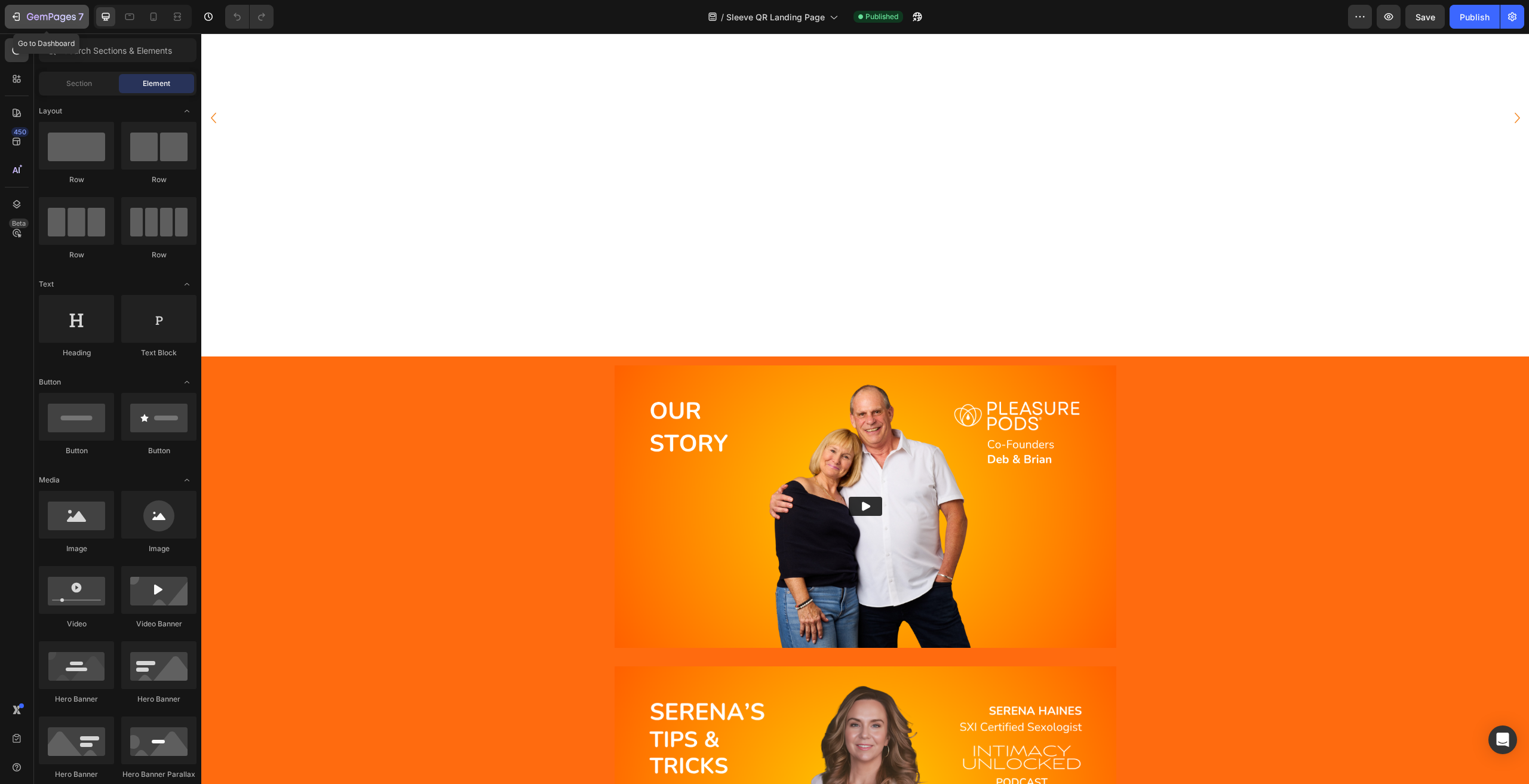
drag, startPoint x: 25, startPoint y: 13, endPoint x: 236, endPoint y: 8, distance: 211.1
click at [25, 13] on div "7" at bounding box center [46, 17] width 74 height 15
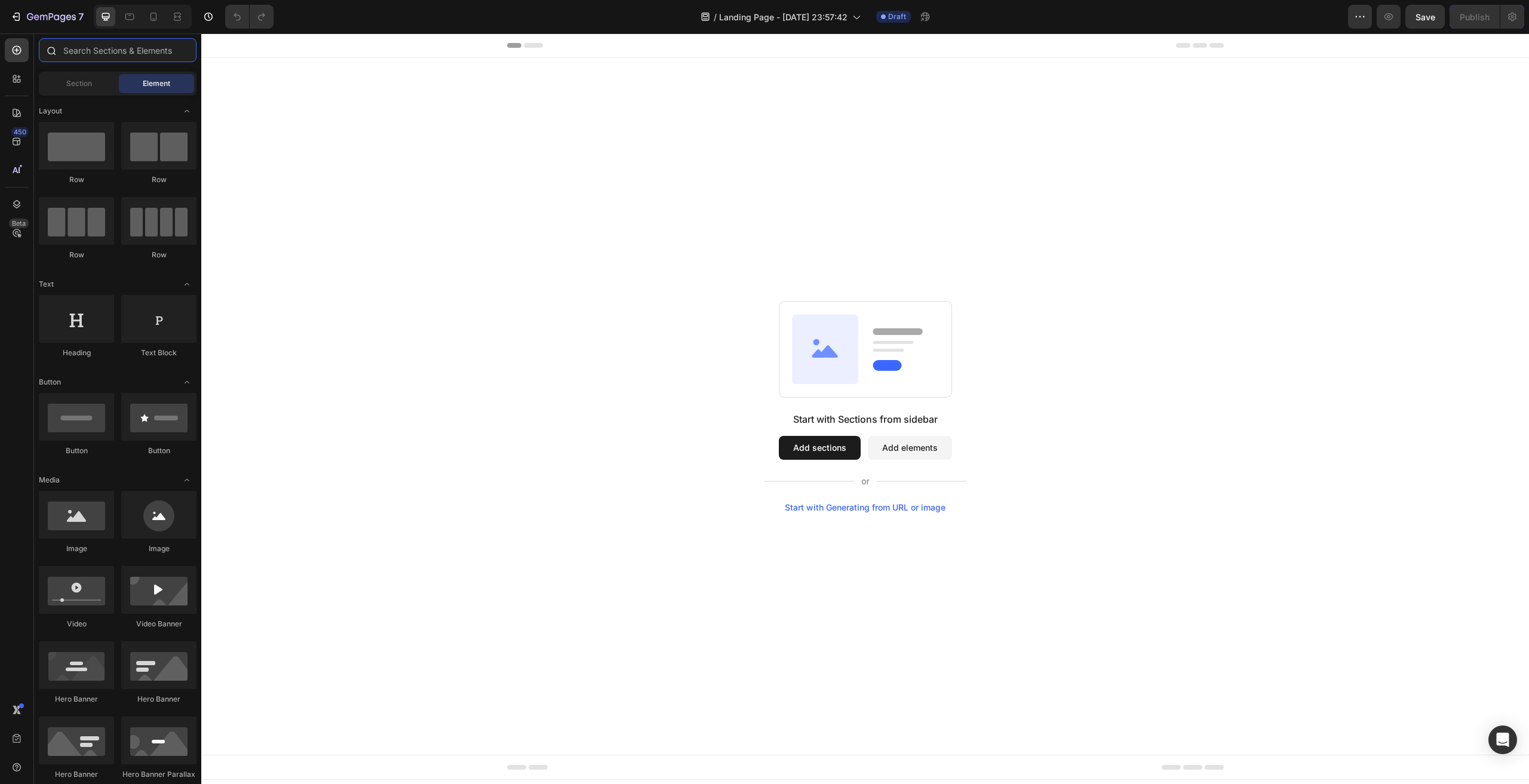
click at [88, 54] on input "text" at bounding box center [118, 50] width 158 height 24
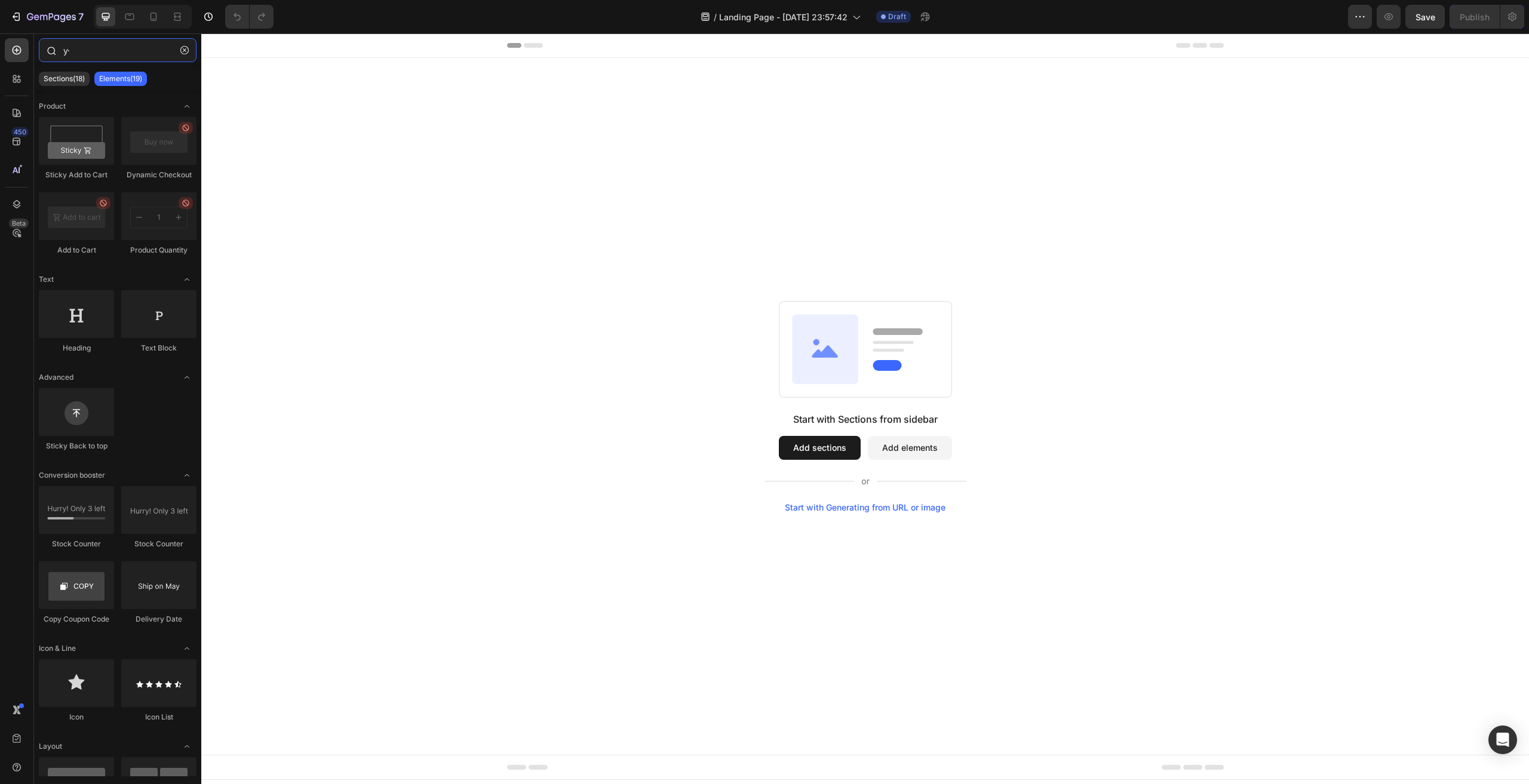
type input "y"
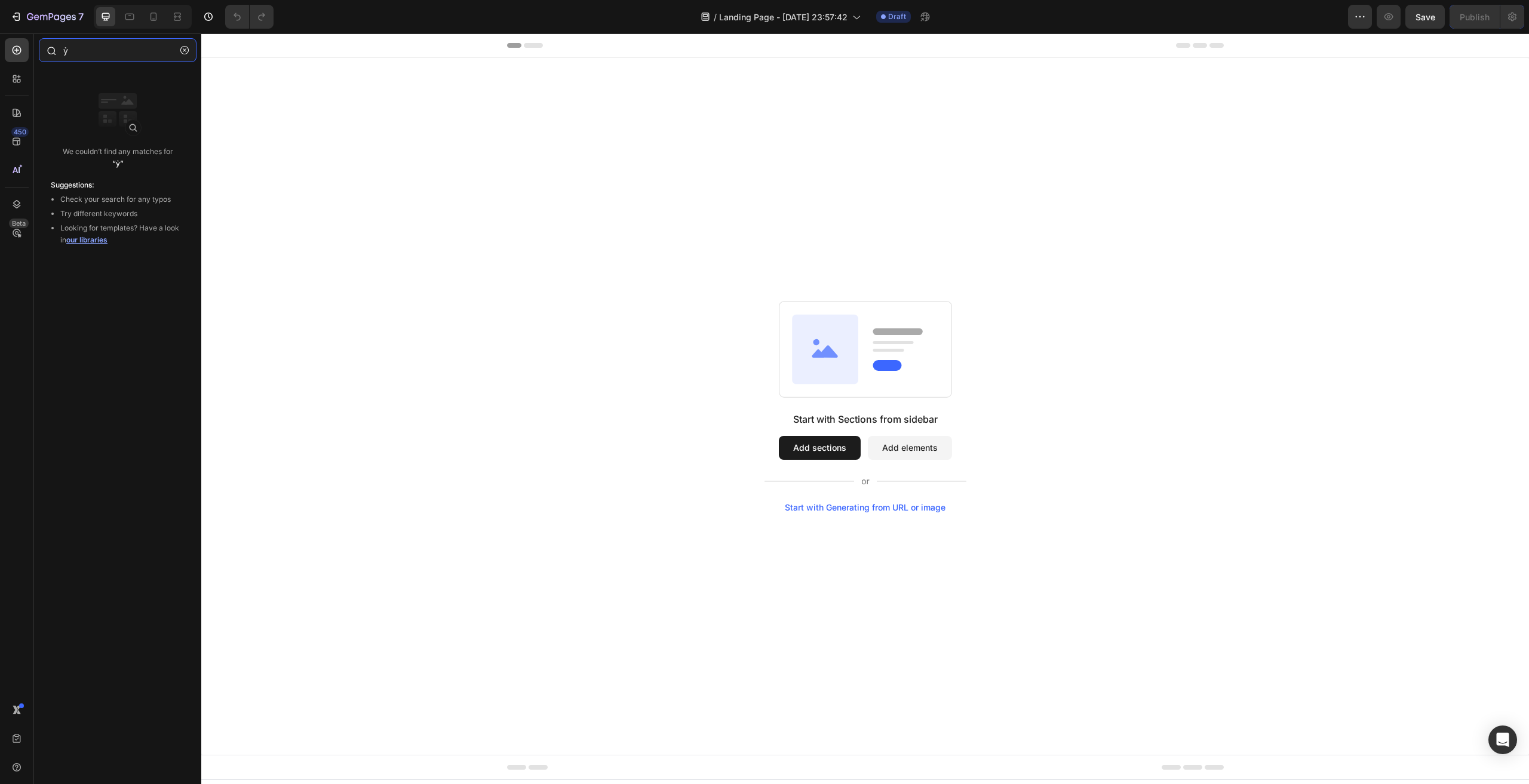
click at [93, 48] on input "ỷ" at bounding box center [118, 50] width 158 height 24
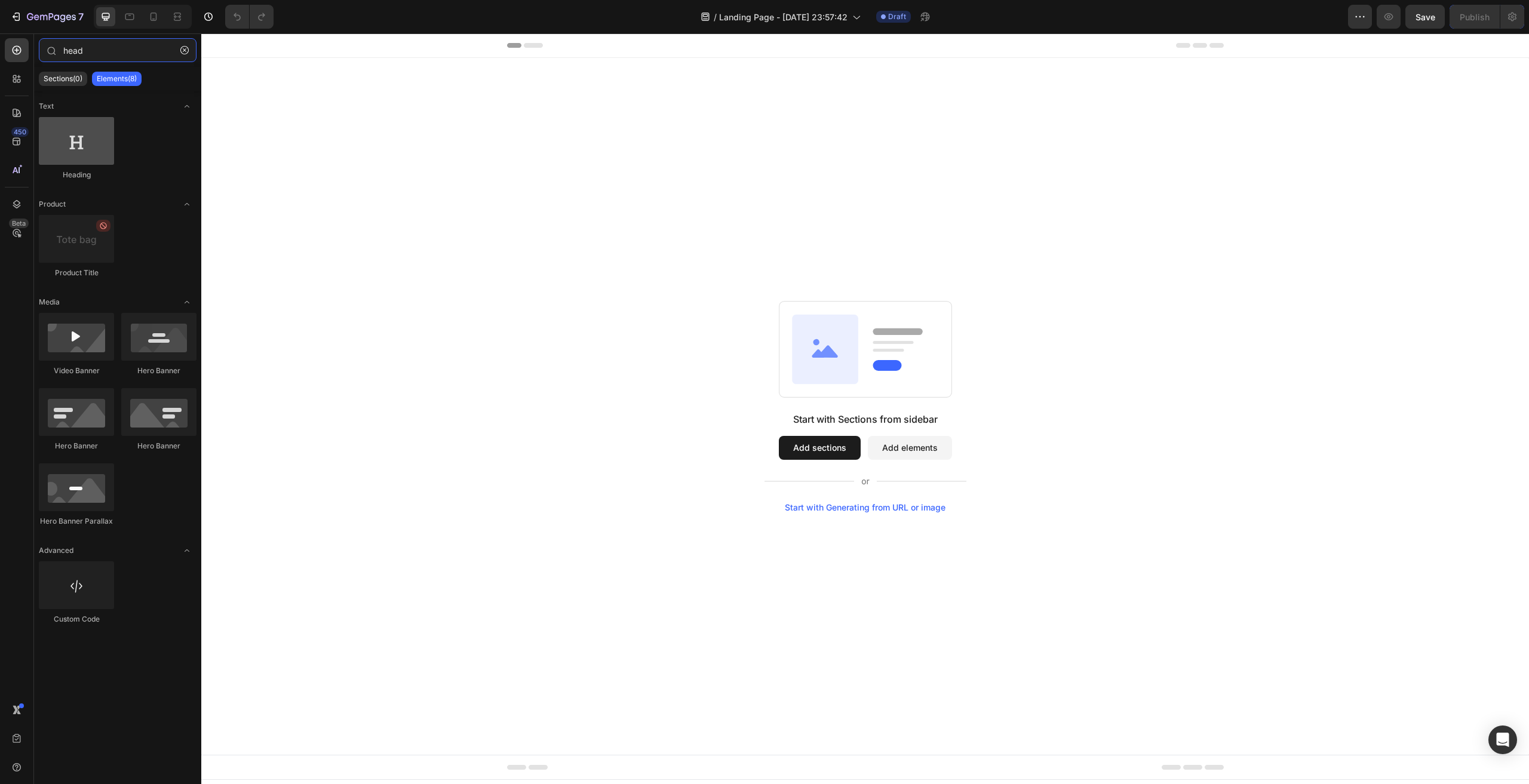
type input "head"
drag, startPoint x: 293, startPoint y: 160, endPoint x: 950, endPoint y: 179, distance: 657.3
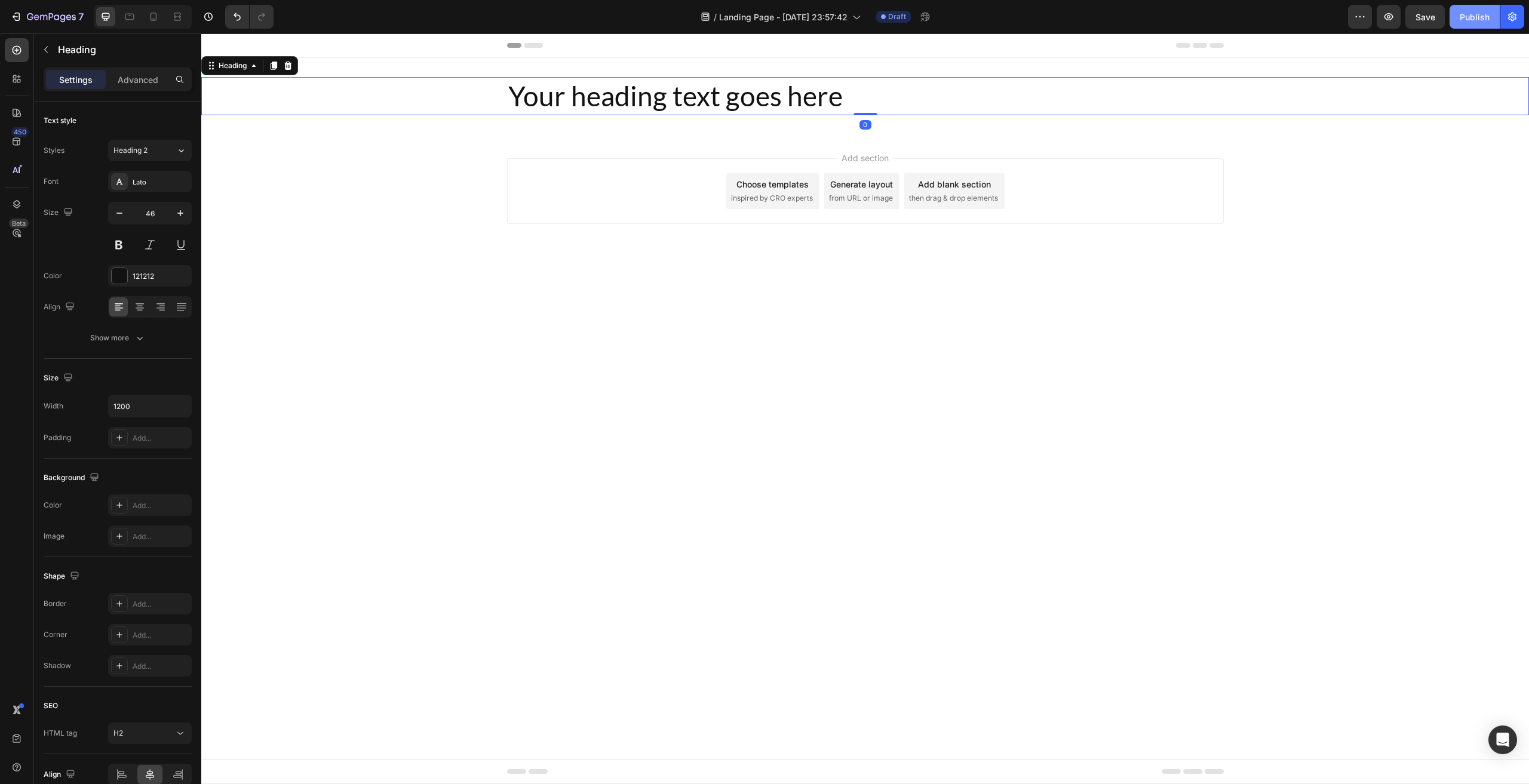
click at [1475, 24] on button "Publish" at bounding box center [1474, 17] width 50 height 24
